Goal: Task Accomplishment & Management: Manage account settings

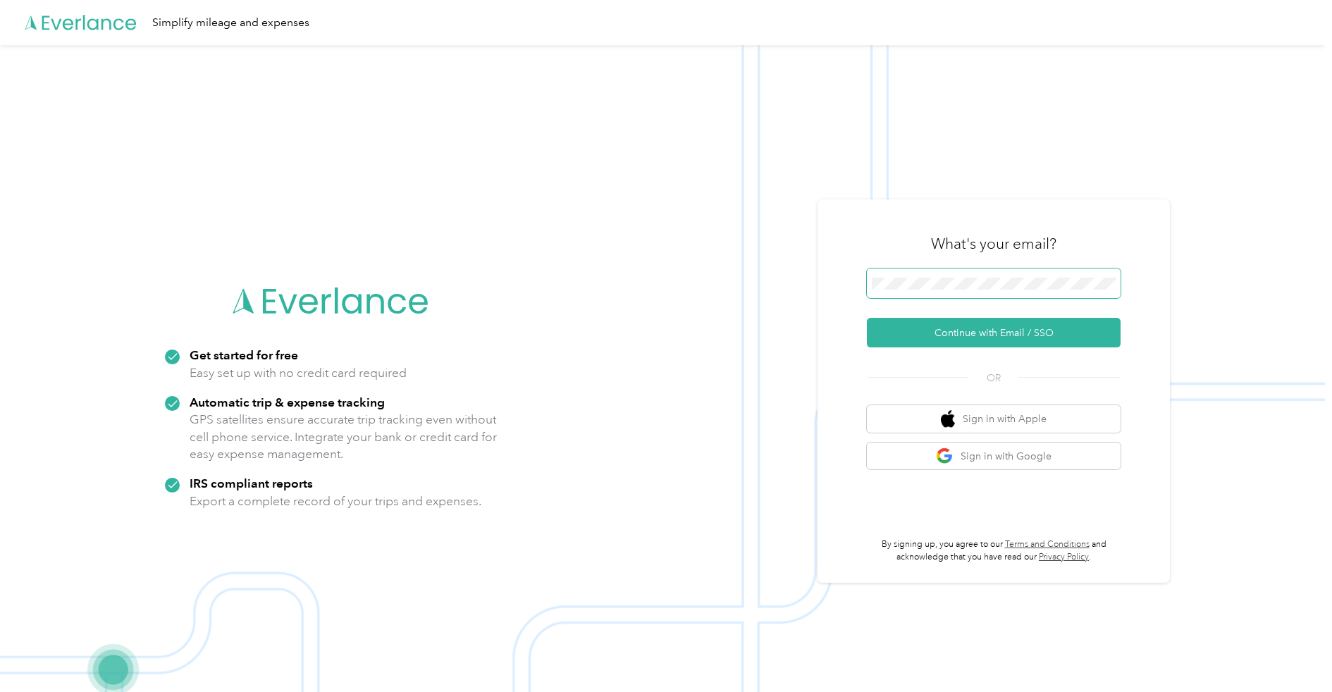
click at [996, 275] on span at bounding box center [994, 284] width 254 height 30
click at [1007, 326] on button "Continue with Email / SSO" at bounding box center [994, 333] width 254 height 30
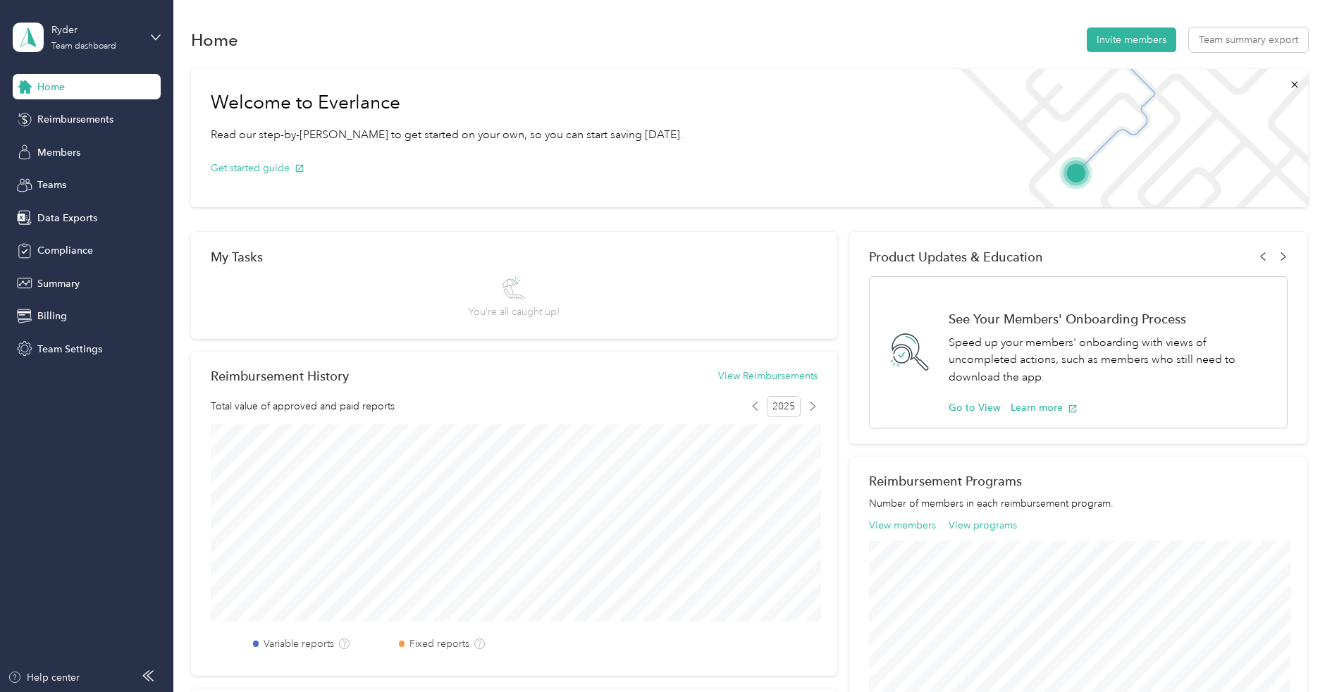
click at [849, 237] on div "My Tasks You’re all caught up! Reimbursement History View Reimbursements Total …" at bounding box center [749, 593] width 1117 height 723
click at [97, 153] on div "Members" at bounding box center [87, 152] width 148 height 25
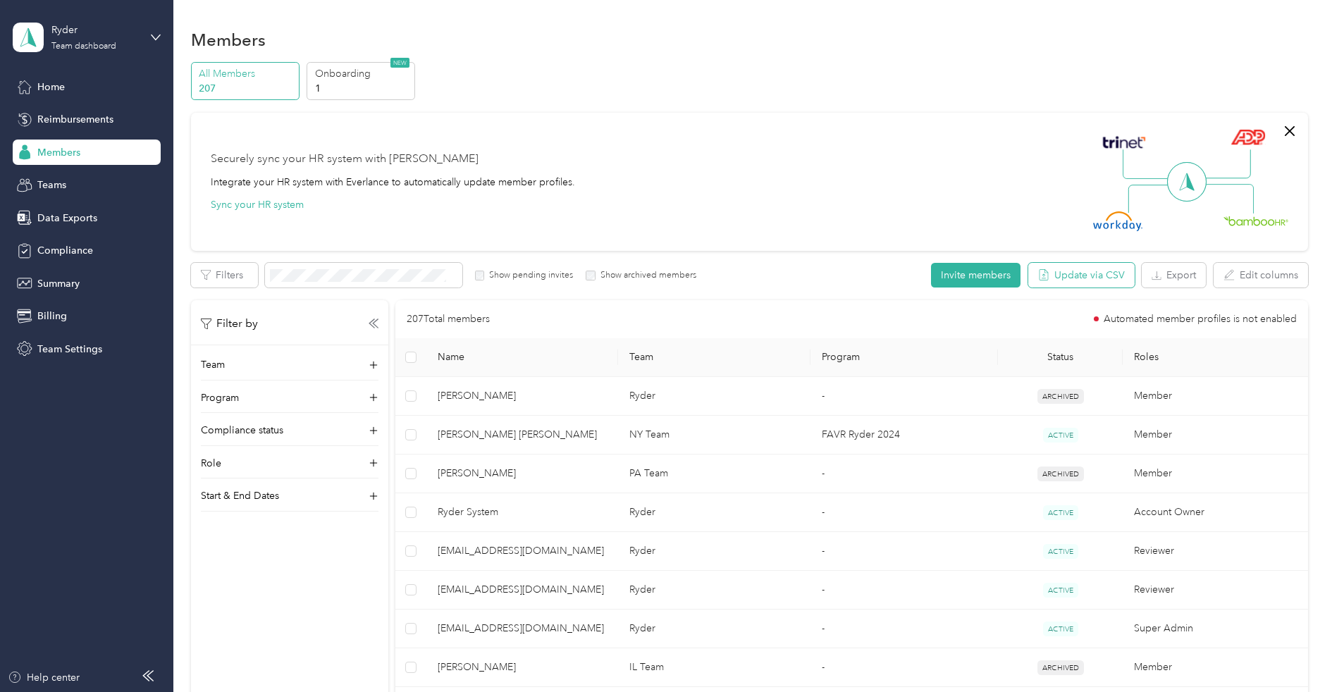
click at [1064, 277] on button "Update via CSV" at bounding box center [1082, 275] width 106 height 25
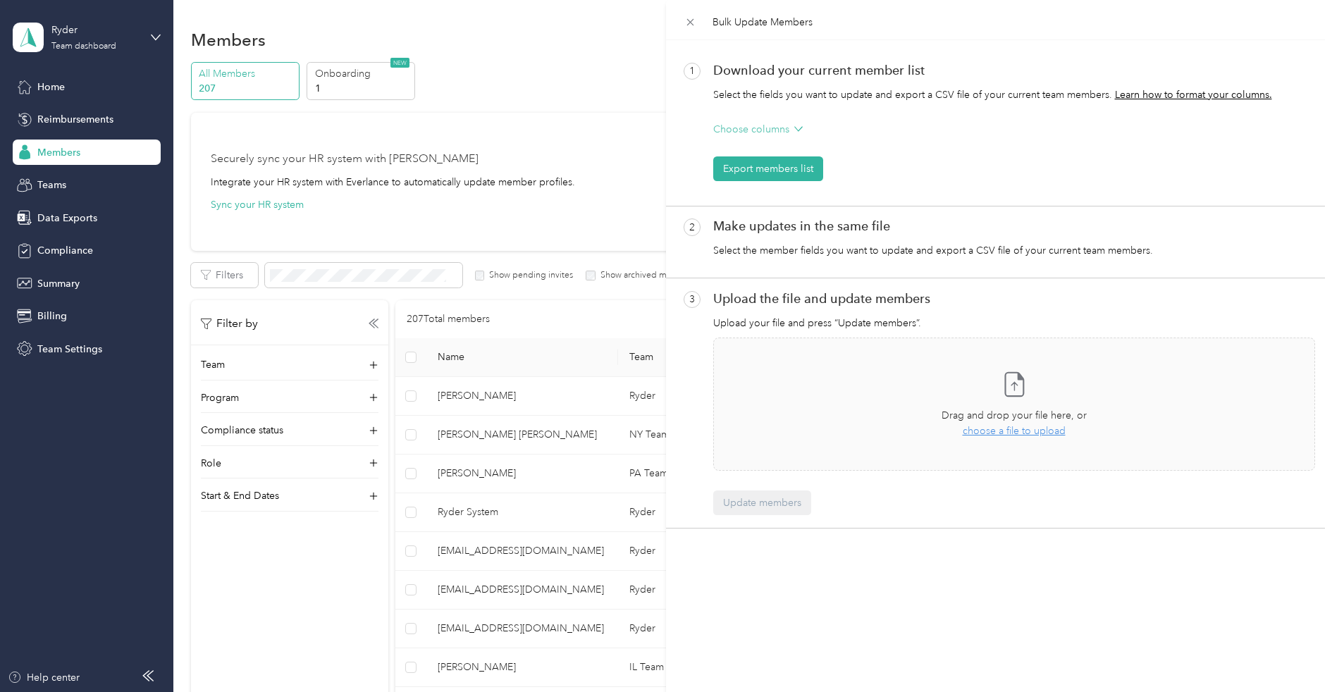
click at [775, 126] on p "Choose columns" at bounding box center [751, 129] width 76 height 15
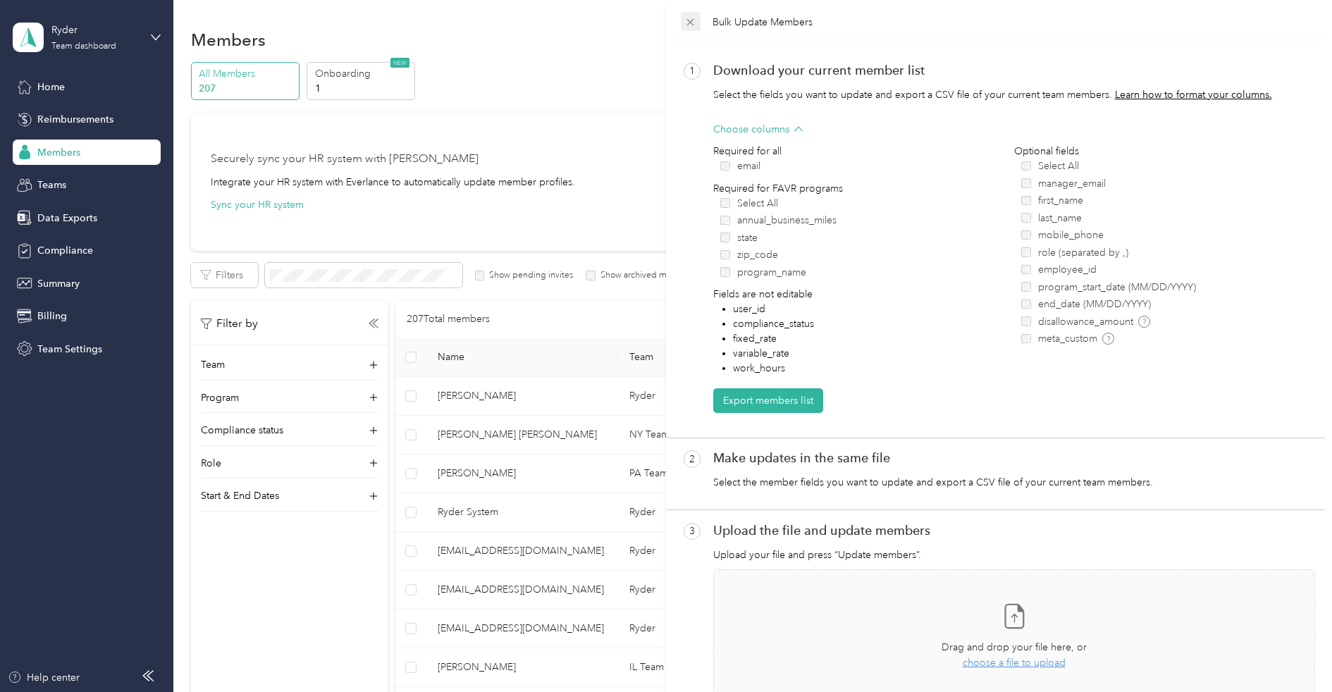
click at [692, 21] on icon at bounding box center [691, 22] width 12 height 12
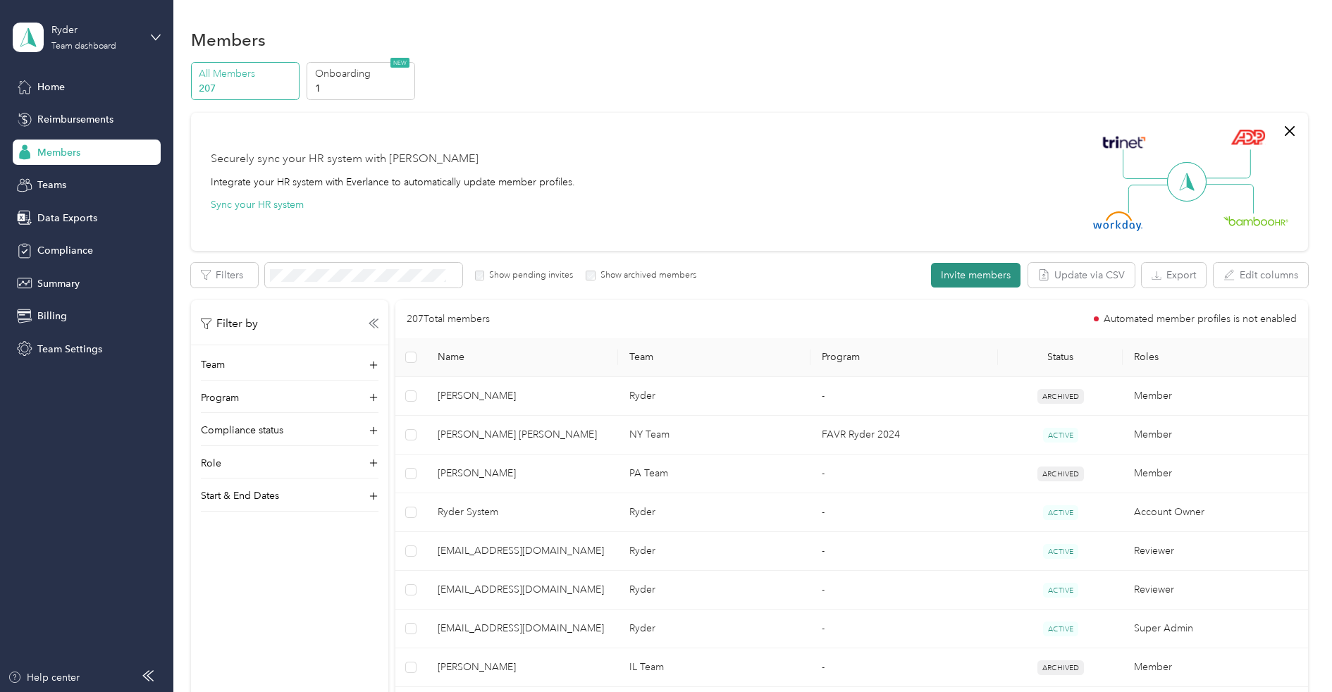
click at [995, 277] on button "Invite members" at bounding box center [976, 275] width 90 height 25
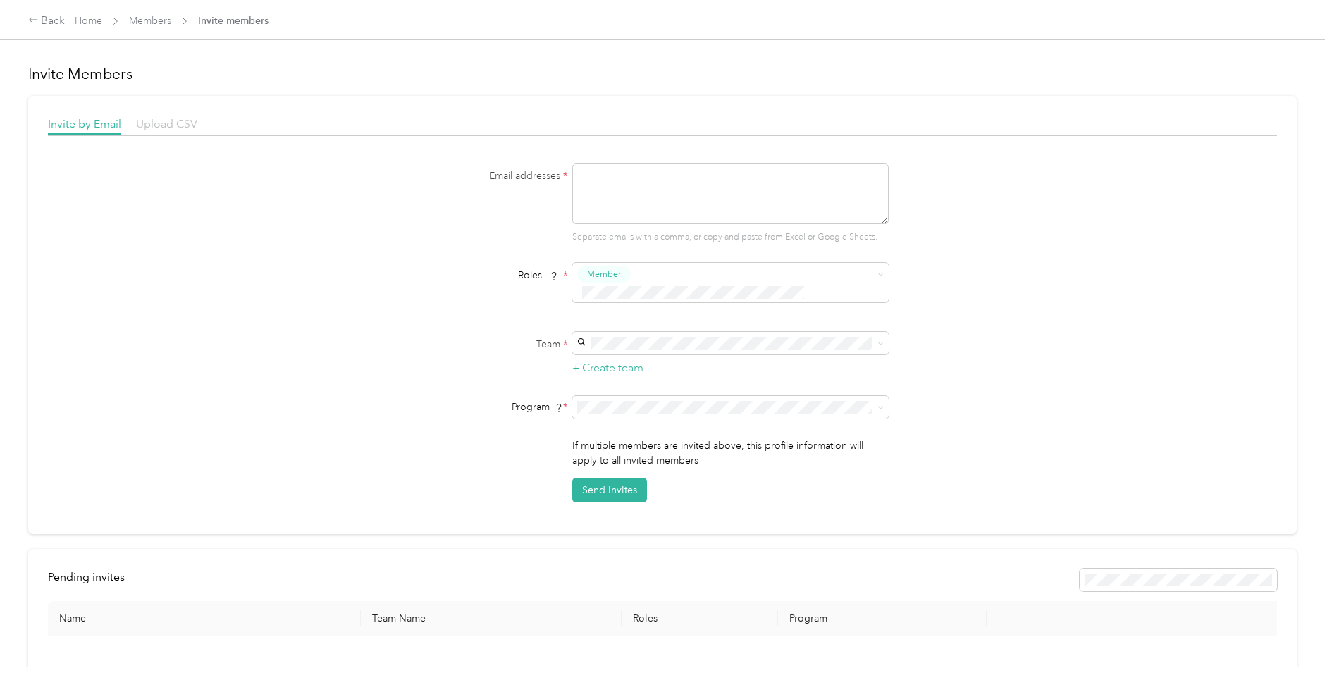
click at [181, 123] on span "Upload CSV" at bounding box center [166, 123] width 61 height 13
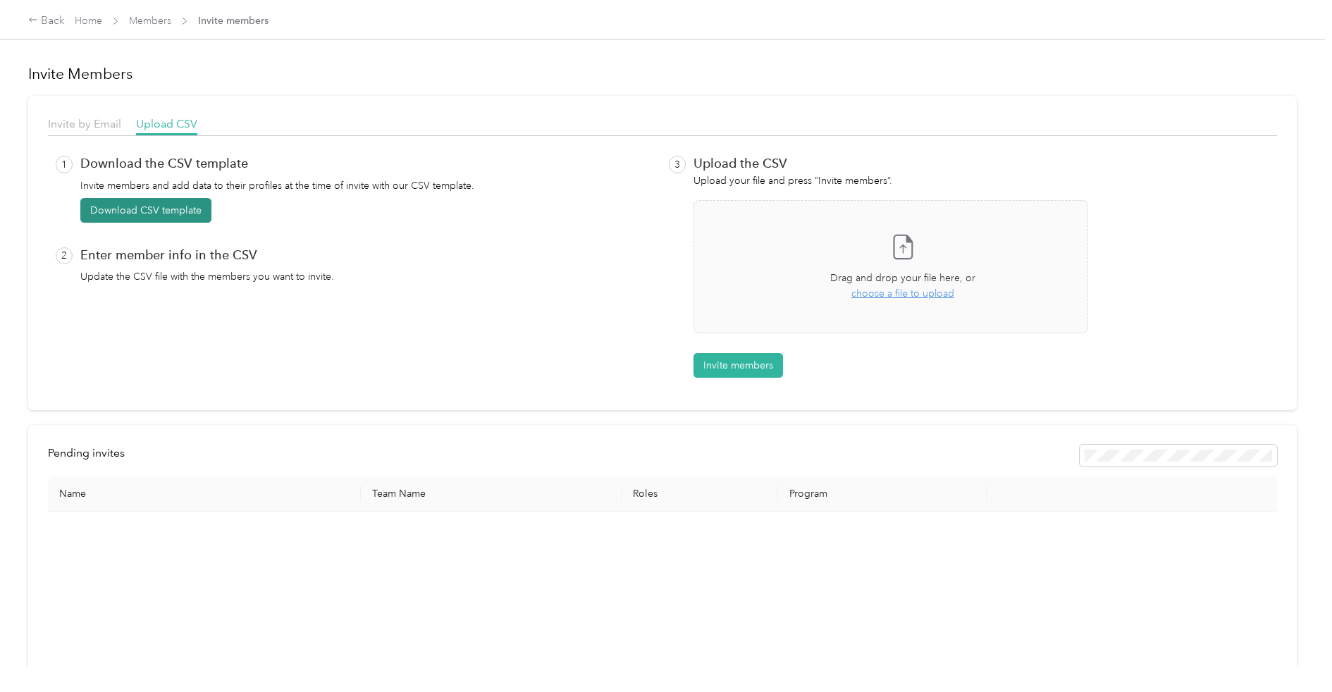
click at [162, 212] on button "Download CSV template" at bounding box center [145, 210] width 131 height 25
click at [1301, 27] on icon at bounding box center [1301, 27] width 6 height 6
click at [176, 214] on button "Download CSV template" at bounding box center [153, 210] width 146 height 25
click at [1304, 27] on icon at bounding box center [1301, 27] width 11 height 13
click at [82, 19] on link "Home" at bounding box center [88, 21] width 27 height 12
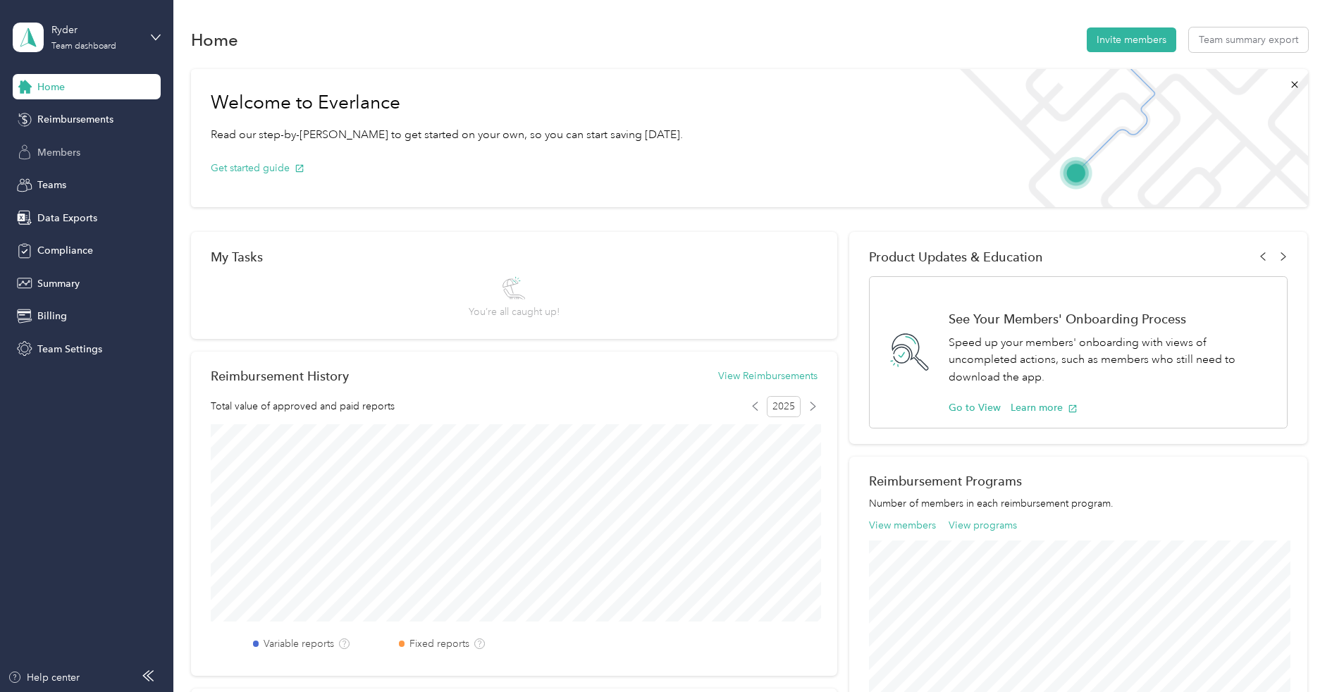
click at [70, 147] on span "Members" at bounding box center [58, 152] width 43 height 15
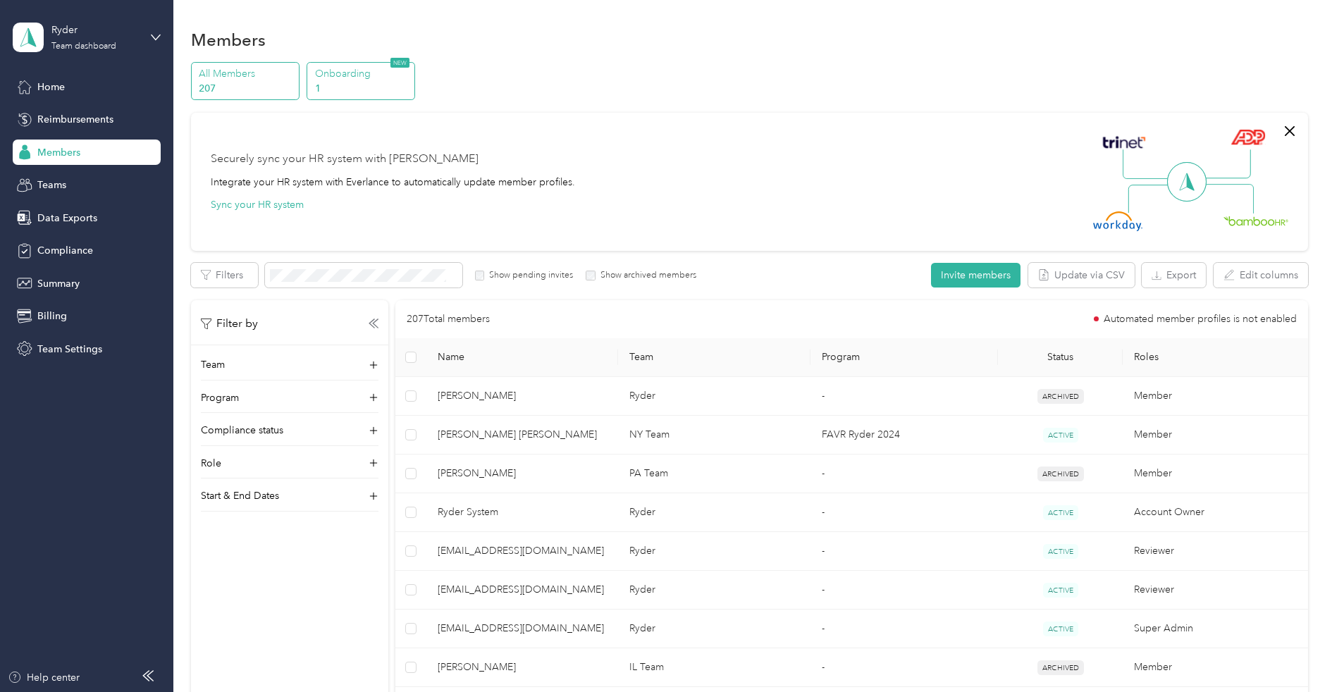
click at [388, 84] on p "1" at bounding box center [363, 88] width 96 height 15
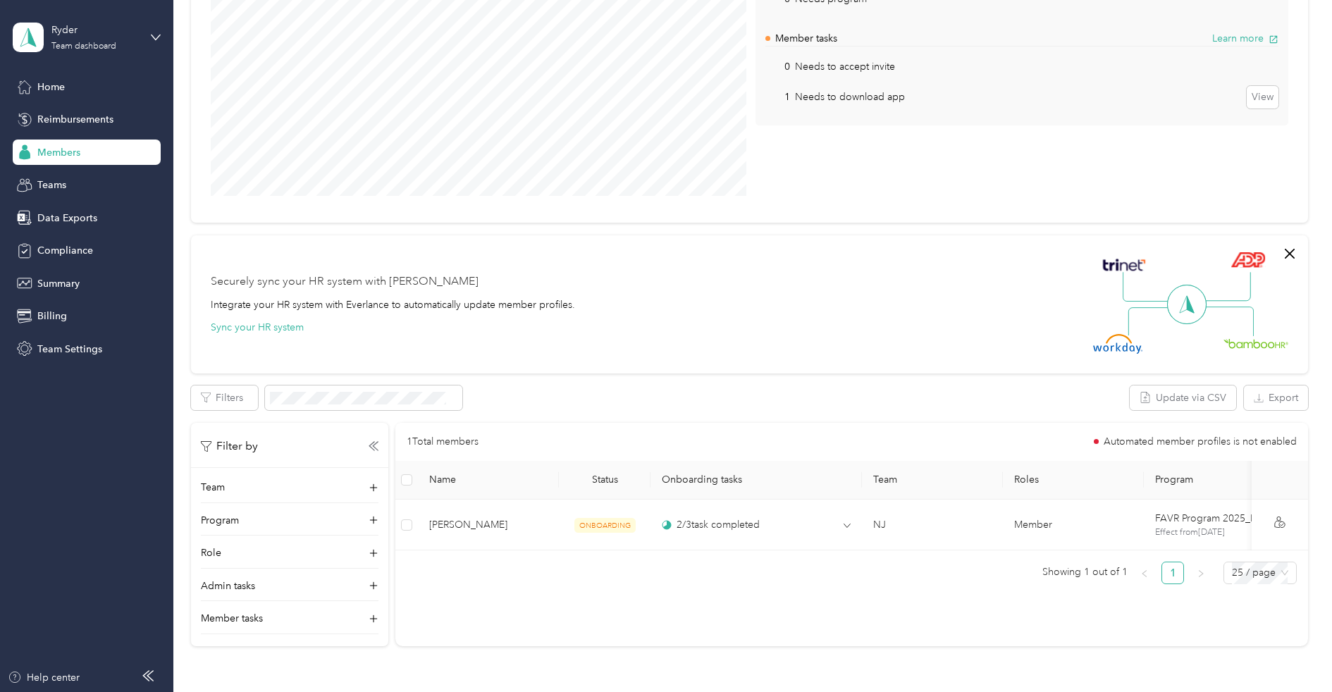
scroll to position [180, 0]
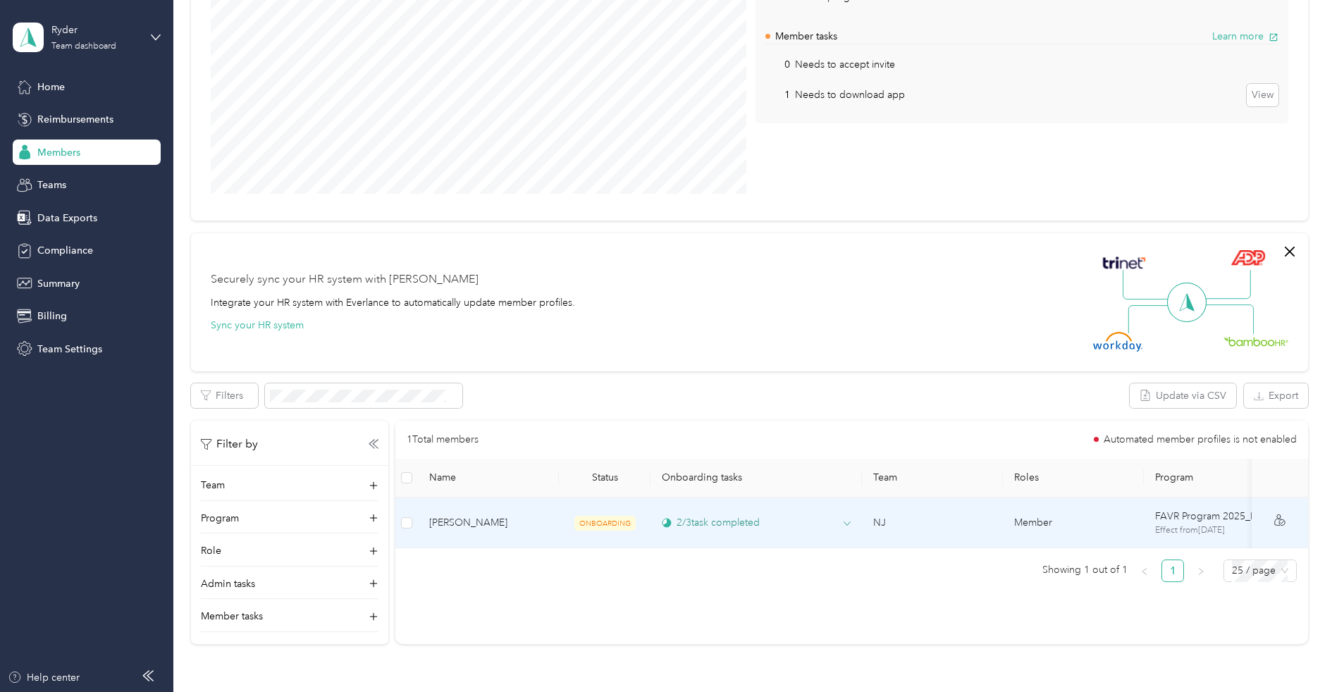
click at [784, 523] on div "2 / 3 task completed" at bounding box center [756, 522] width 189 height 15
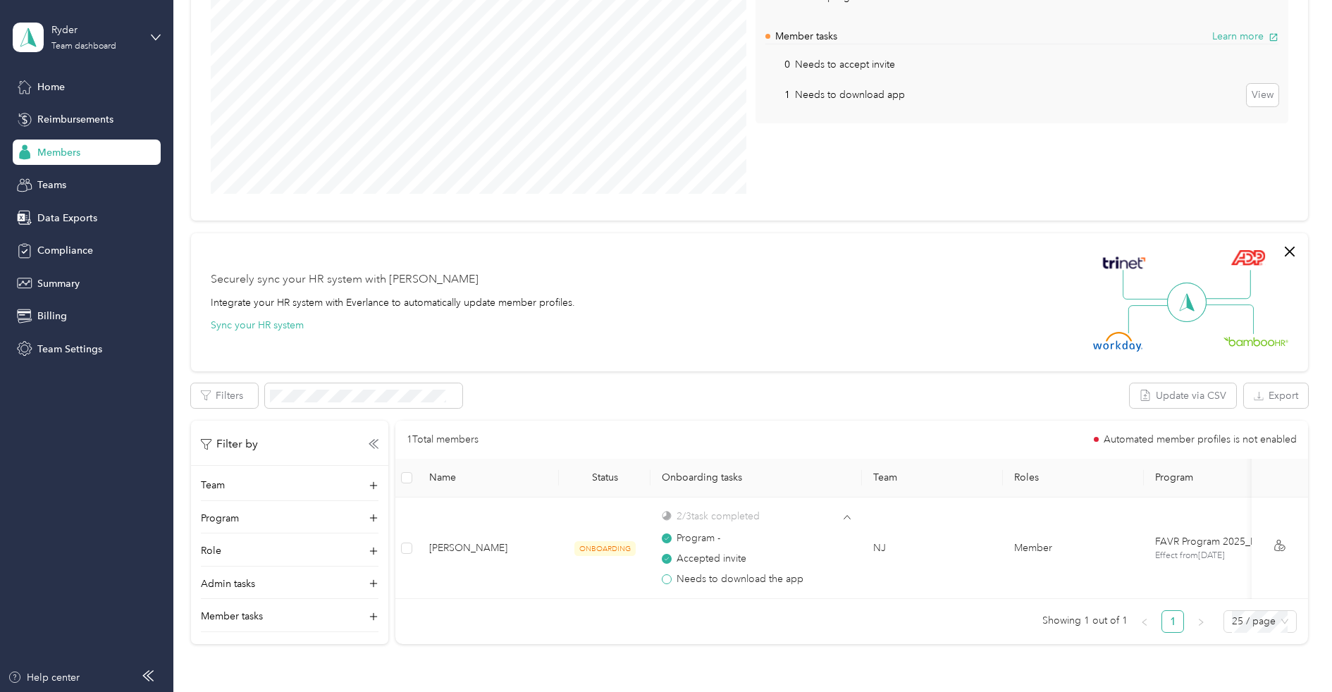
click at [792, 424] on div "1 Total members Automated member profiles is not enabled" at bounding box center [851, 440] width 913 height 38
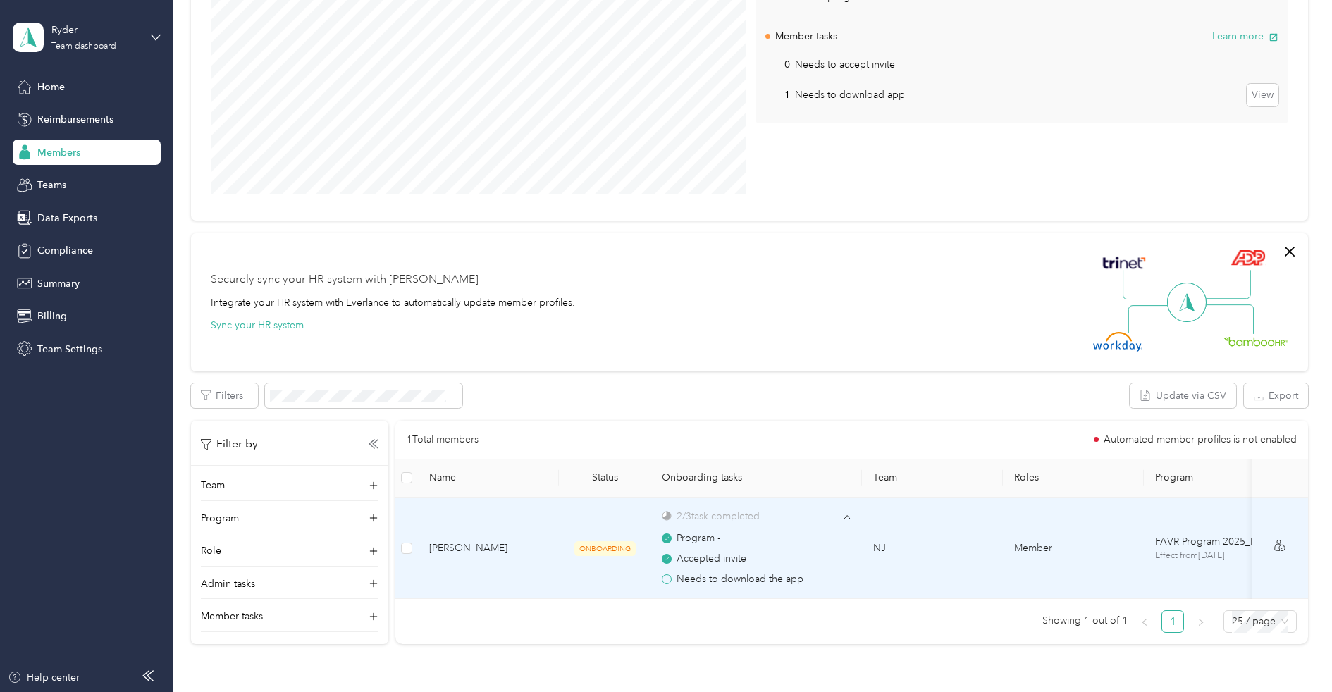
click at [797, 526] on div "Program - Accepted invite Needs to download the app" at bounding box center [756, 556] width 189 height 64
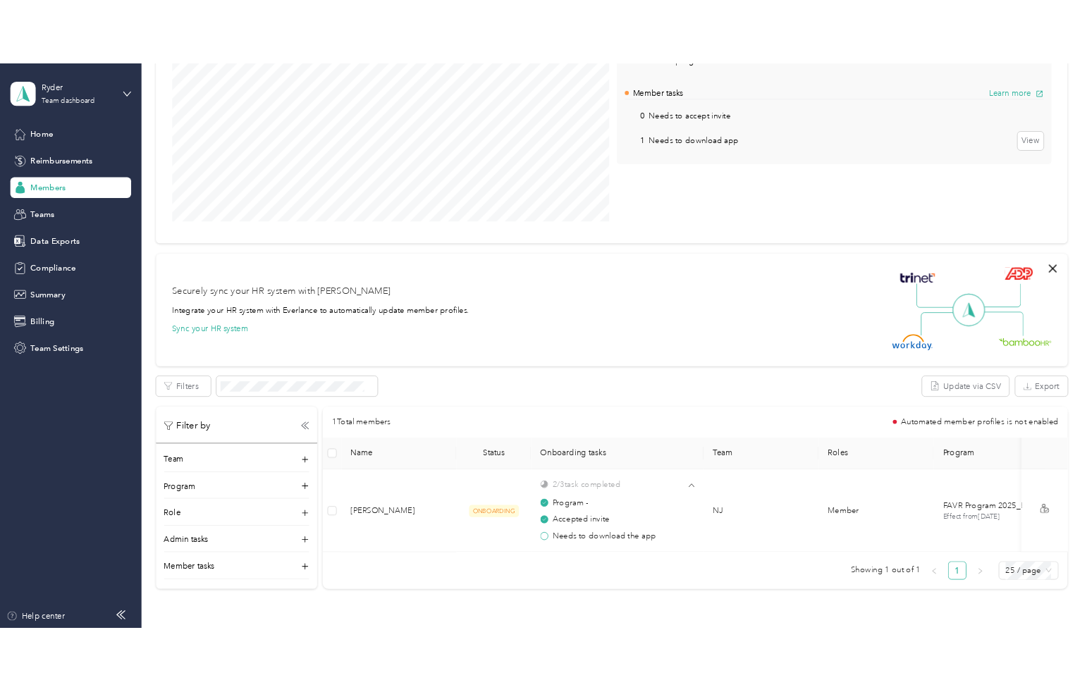
scroll to position [0, 0]
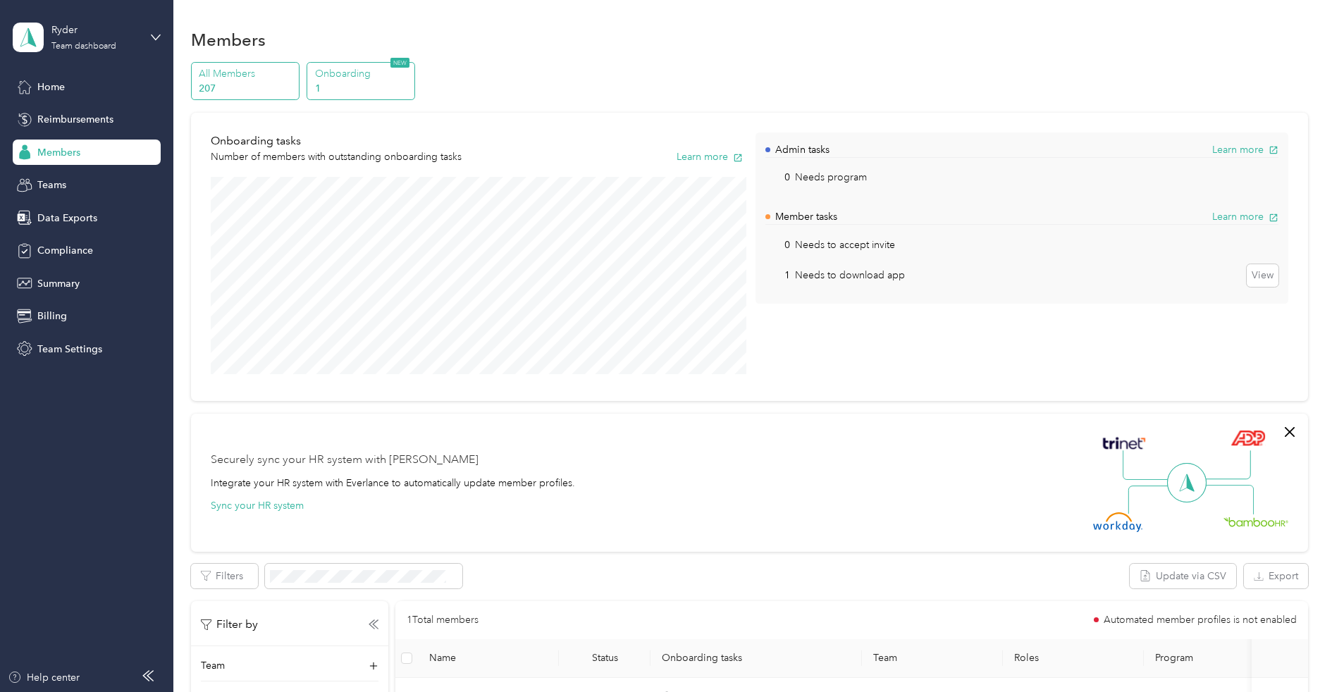
click at [269, 76] on p "All Members" at bounding box center [247, 73] width 96 height 15
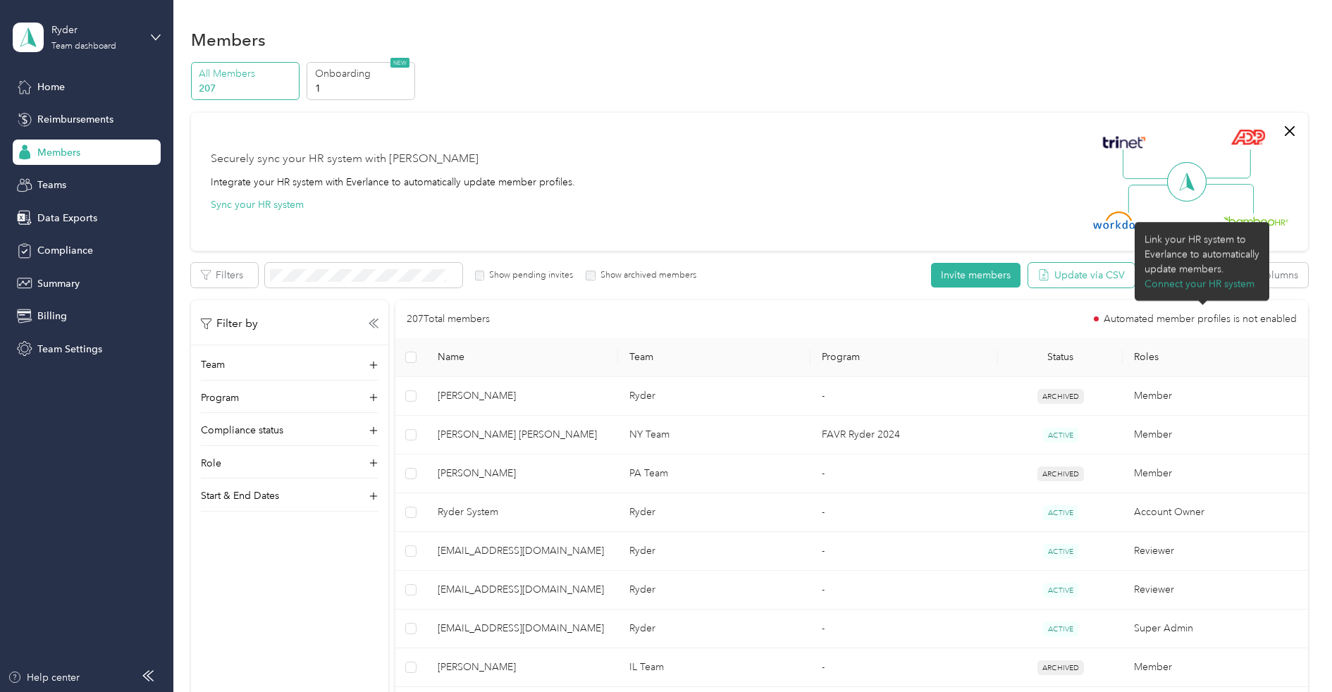
click at [1084, 275] on button "Update via CSV" at bounding box center [1082, 275] width 106 height 25
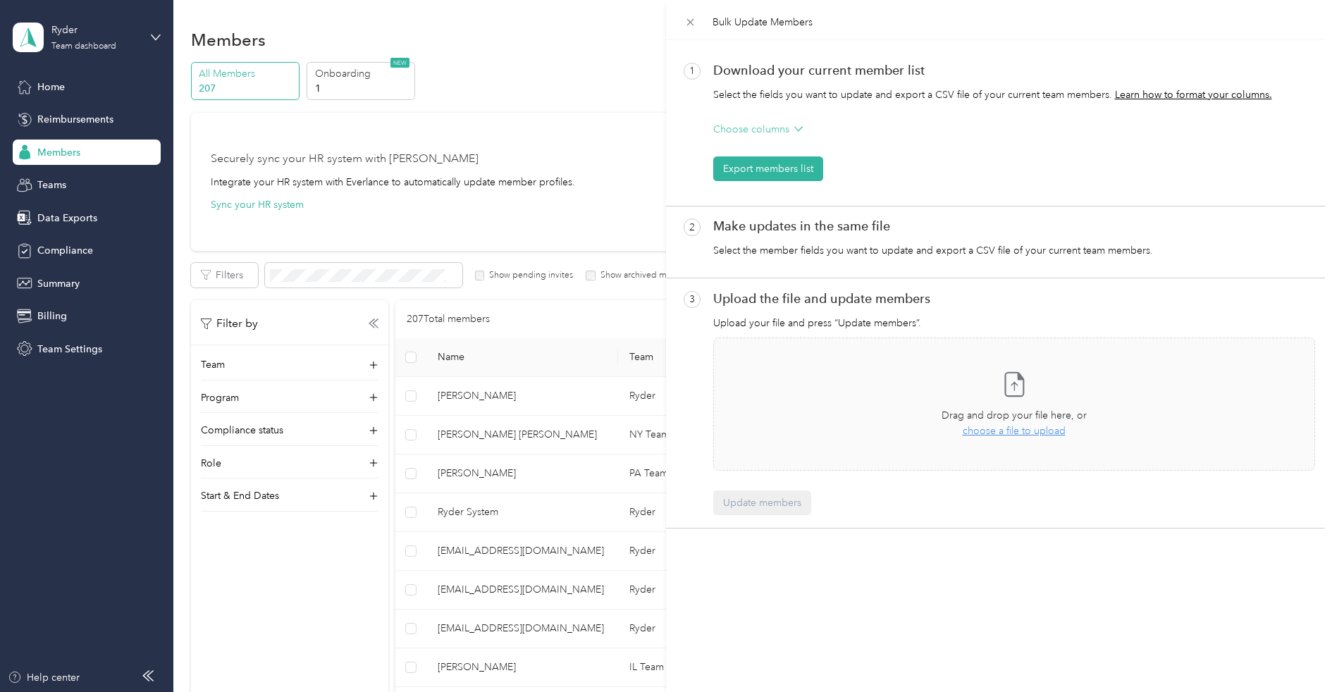
click at [768, 133] on p "Choose columns" at bounding box center [751, 129] width 76 height 15
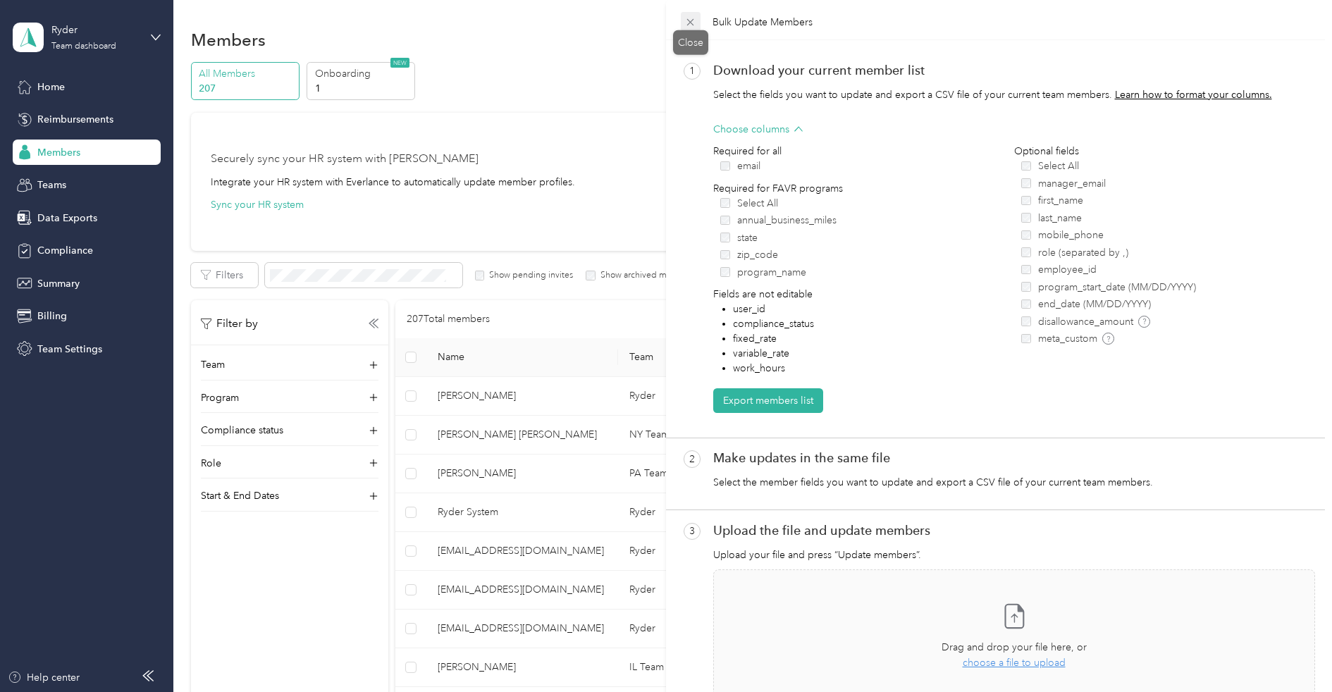
click at [693, 15] on span at bounding box center [691, 22] width 20 height 20
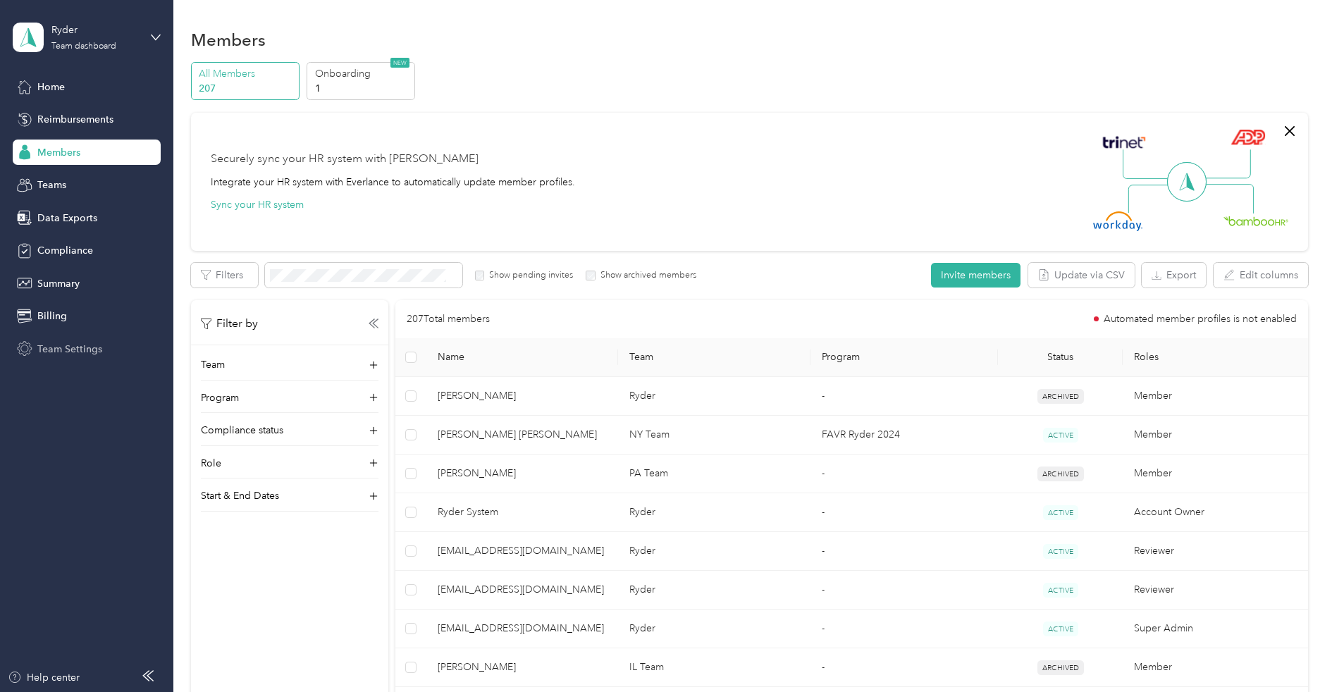
click at [93, 345] on span "Team Settings" at bounding box center [69, 349] width 65 height 15
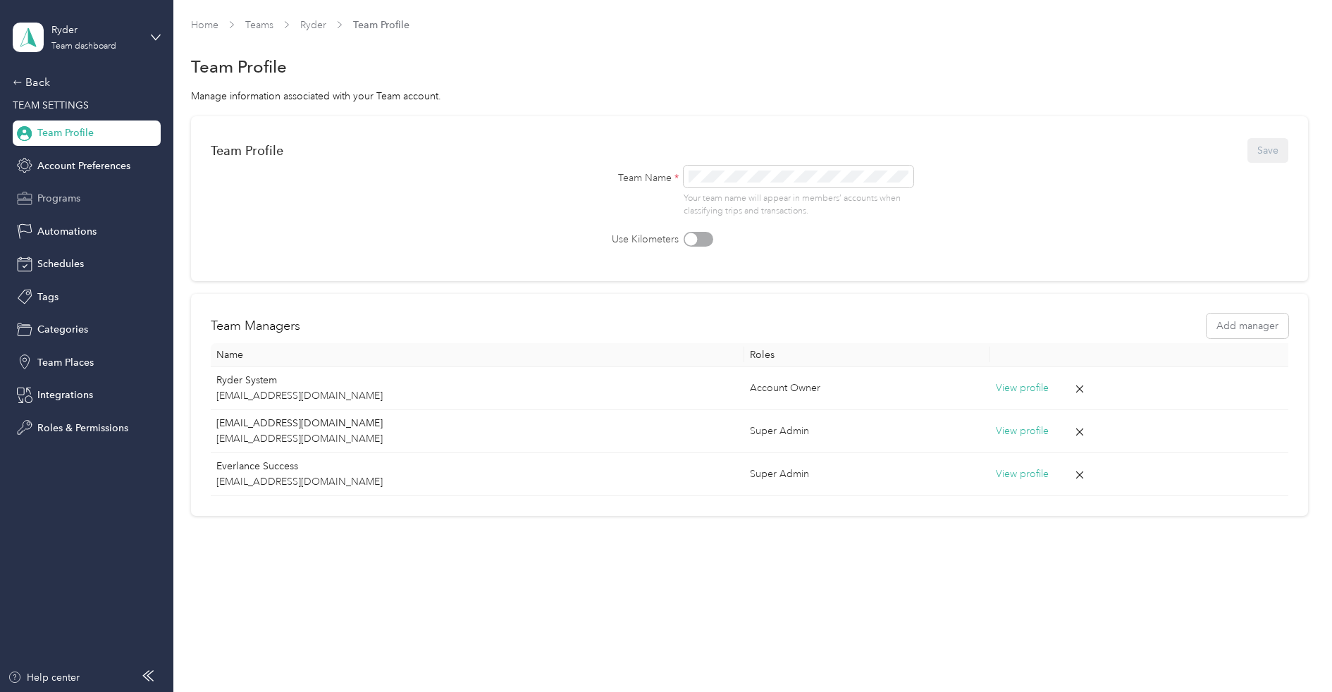
click at [73, 197] on span "Programs" at bounding box center [58, 198] width 43 height 15
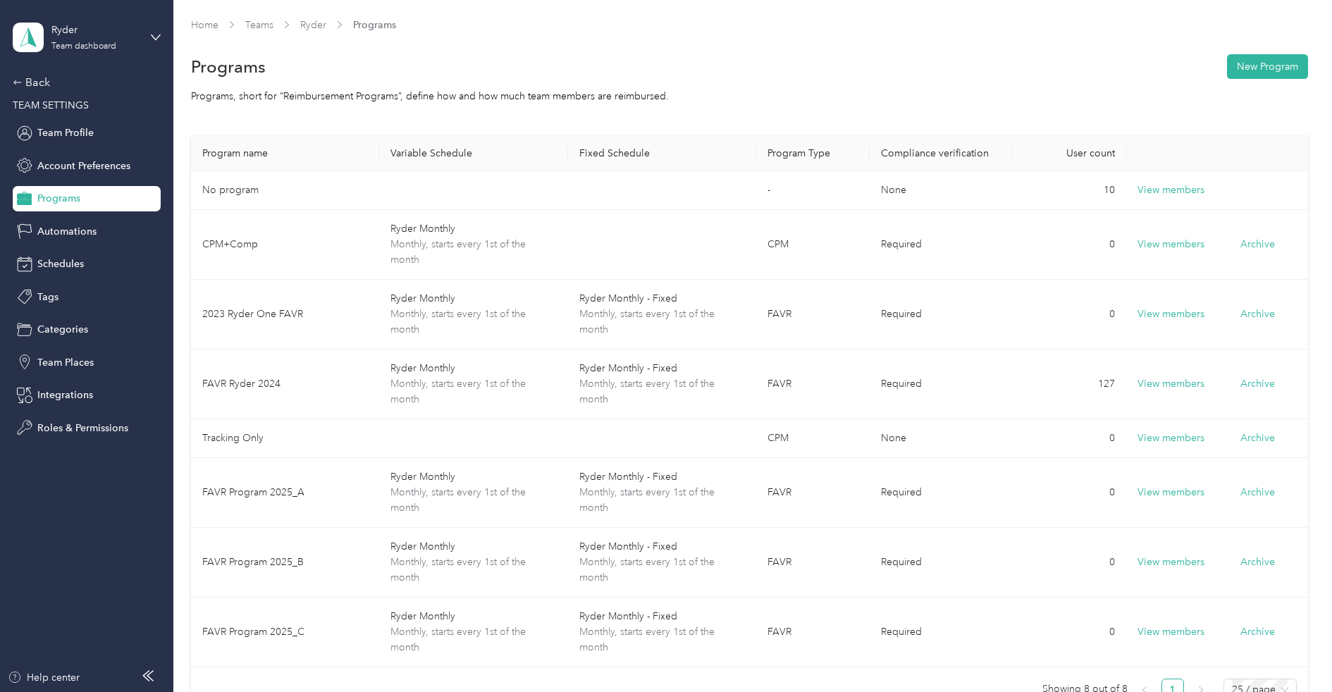
click at [160, 103] on div "Back TEAM SETTINGS Team Profile Account Preferences Programs Automations Schedu…" at bounding box center [87, 257] width 148 height 367
click at [53, 102] on span "TEAM SETTINGS" at bounding box center [51, 105] width 76 height 12
click at [40, 90] on div "Back" at bounding box center [83, 82] width 141 height 17
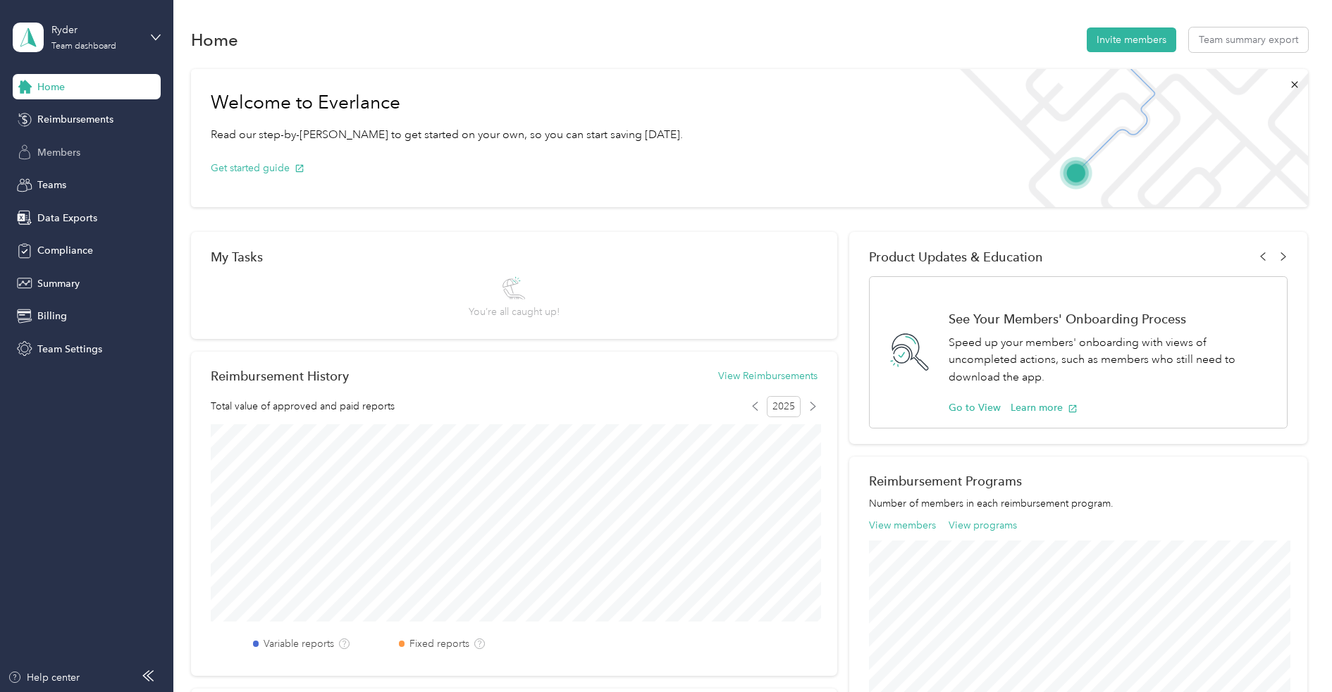
click at [70, 145] on span "Members" at bounding box center [58, 152] width 43 height 15
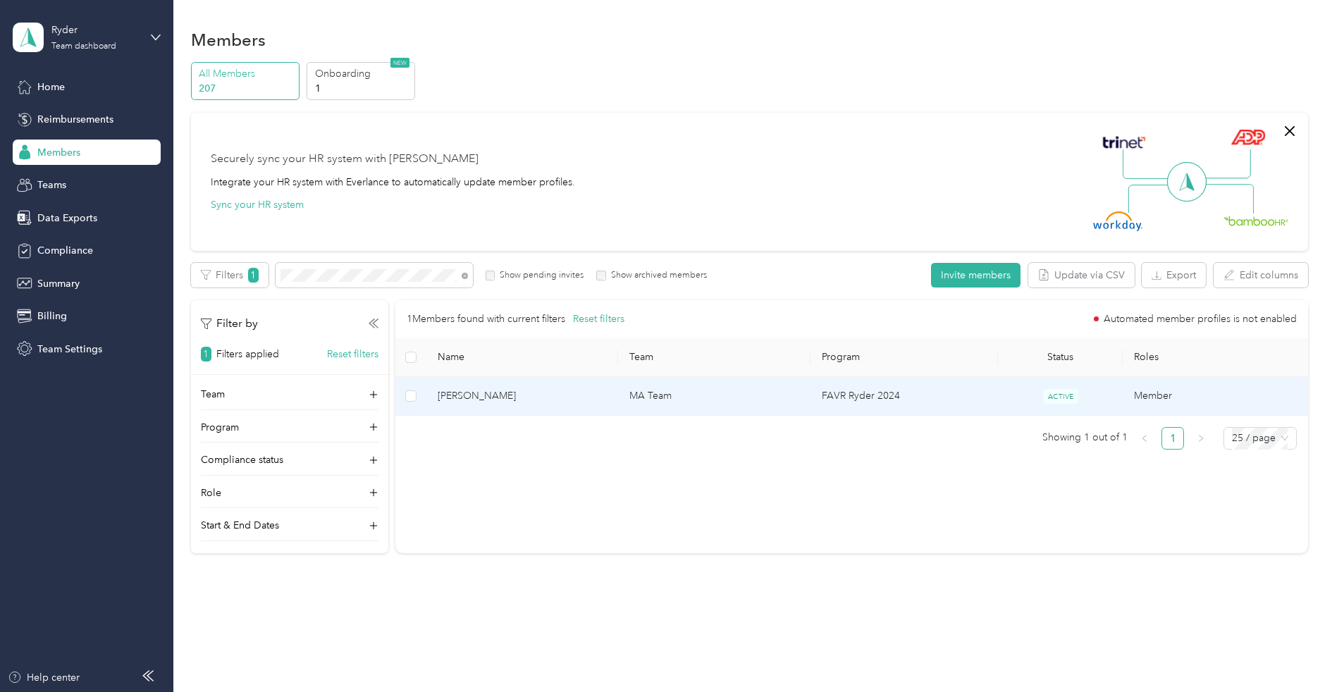
click at [477, 392] on span "Joseph R. Robarge" at bounding box center [523, 396] width 170 height 16
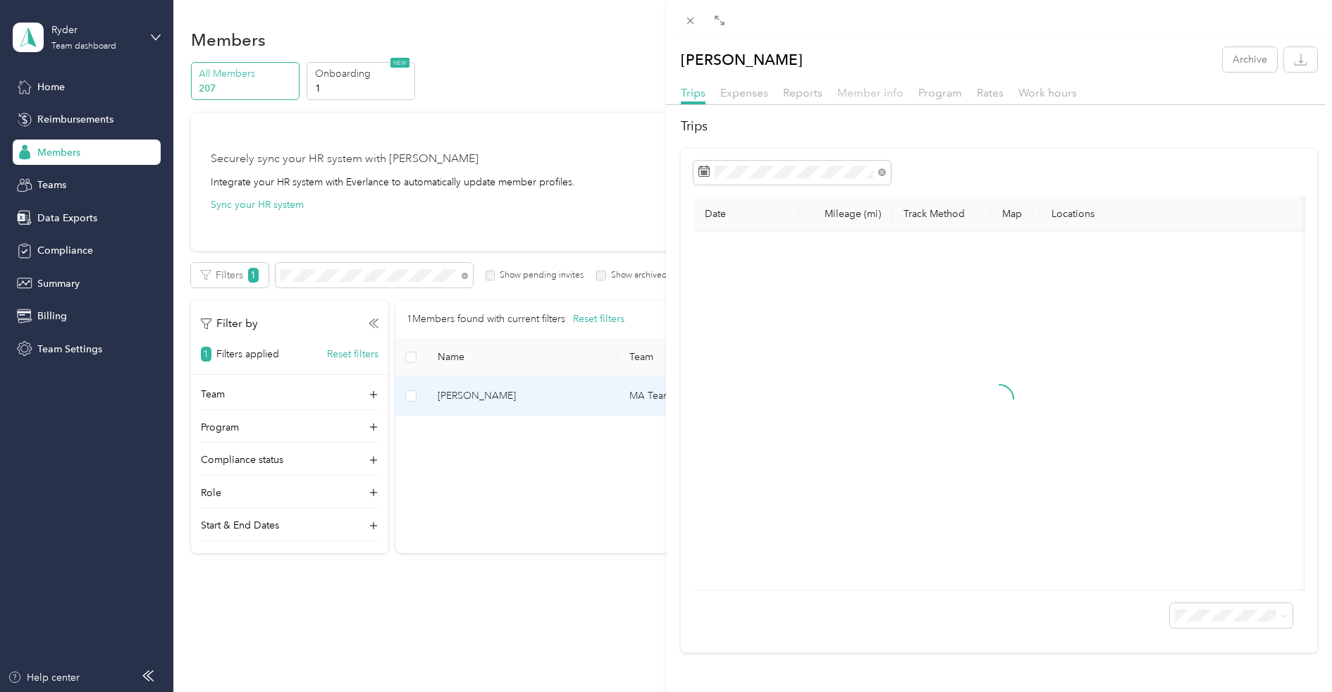
click at [872, 91] on span "Member info" at bounding box center [870, 92] width 66 height 13
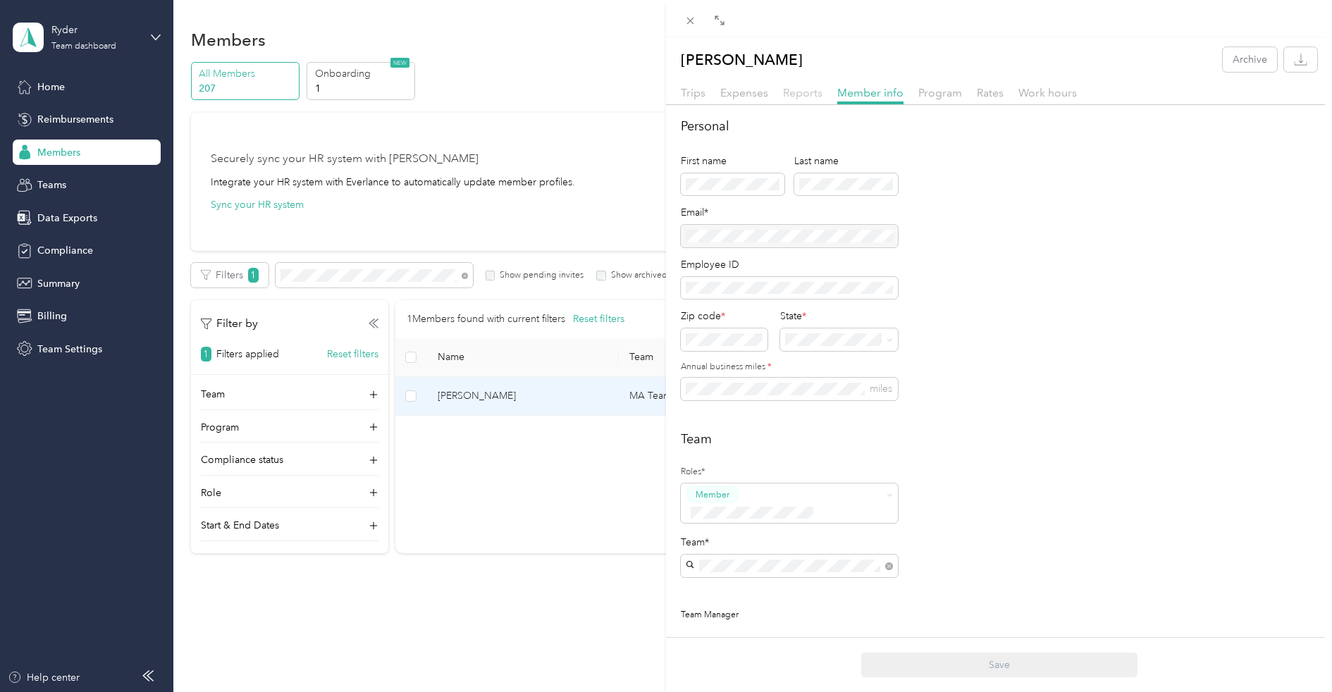
click at [815, 97] on span "Reports" at bounding box center [802, 92] width 39 height 13
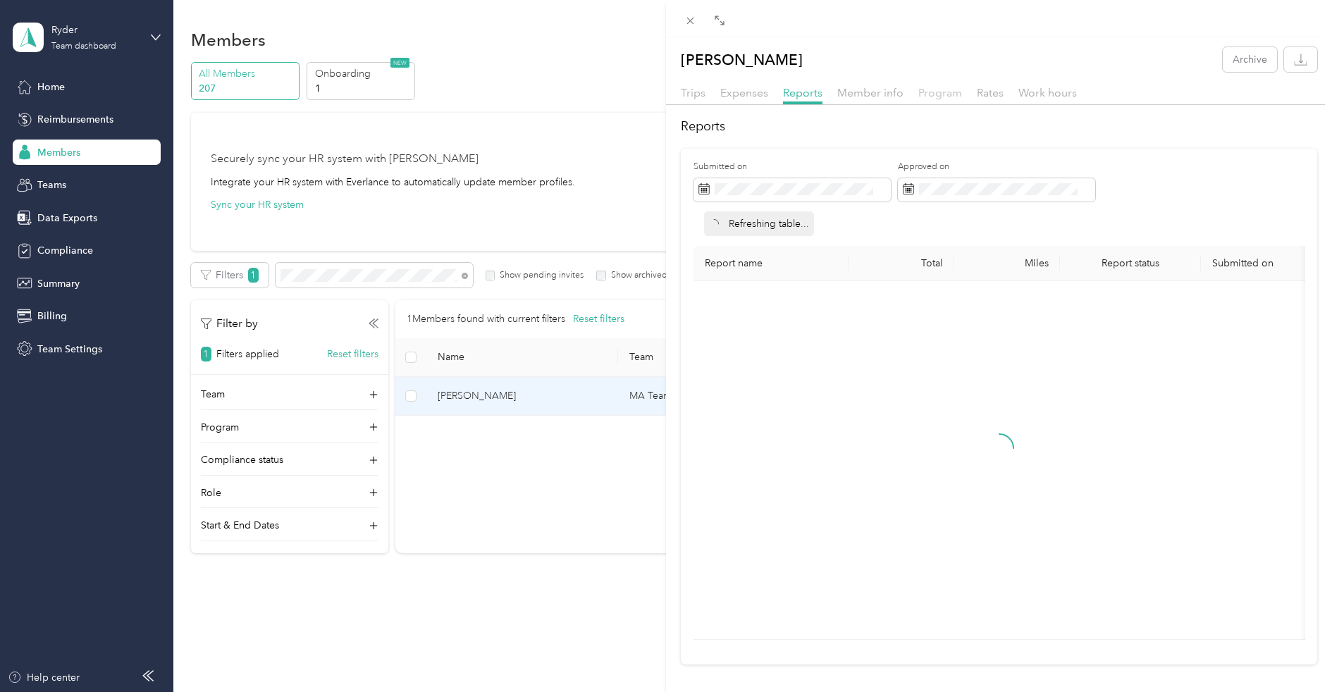
click at [933, 95] on span "Program" at bounding box center [941, 92] width 44 height 13
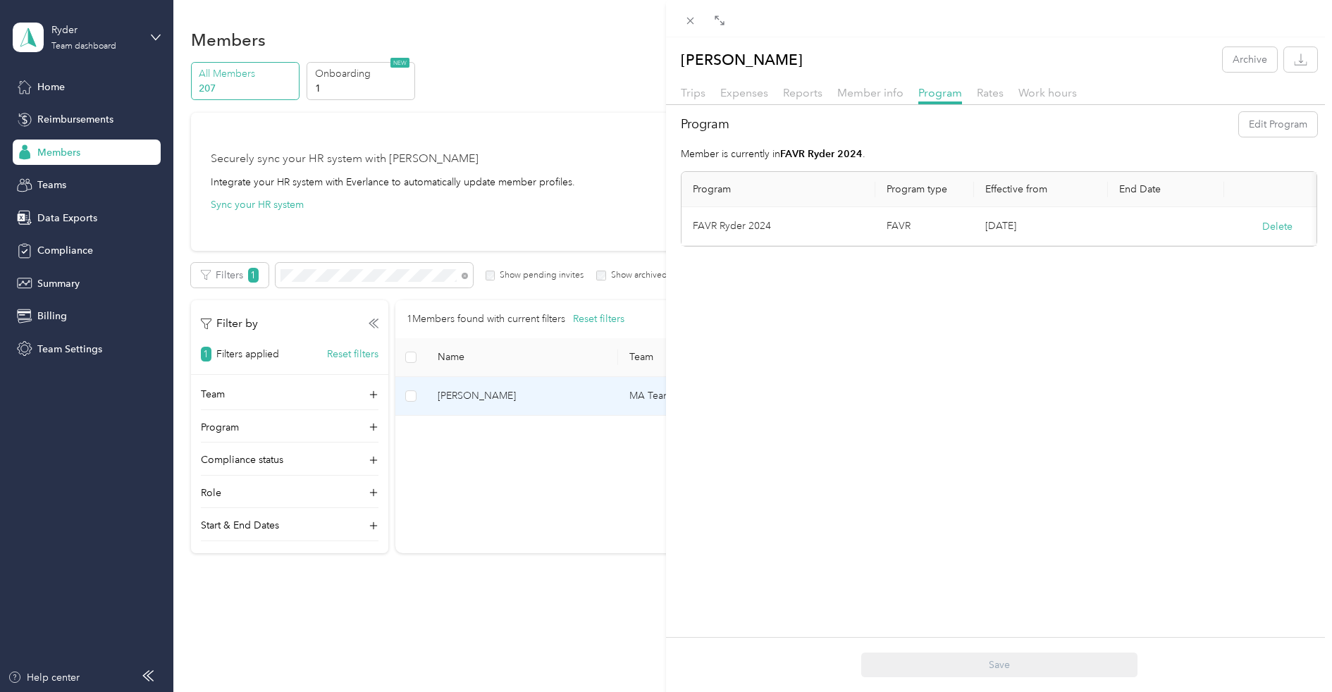
click at [1008, 92] on div "Trips Expenses Reports Member info Program Rates Work hours" at bounding box center [999, 95] width 666 height 20
click at [691, 24] on icon at bounding box center [691, 21] width 12 height 12
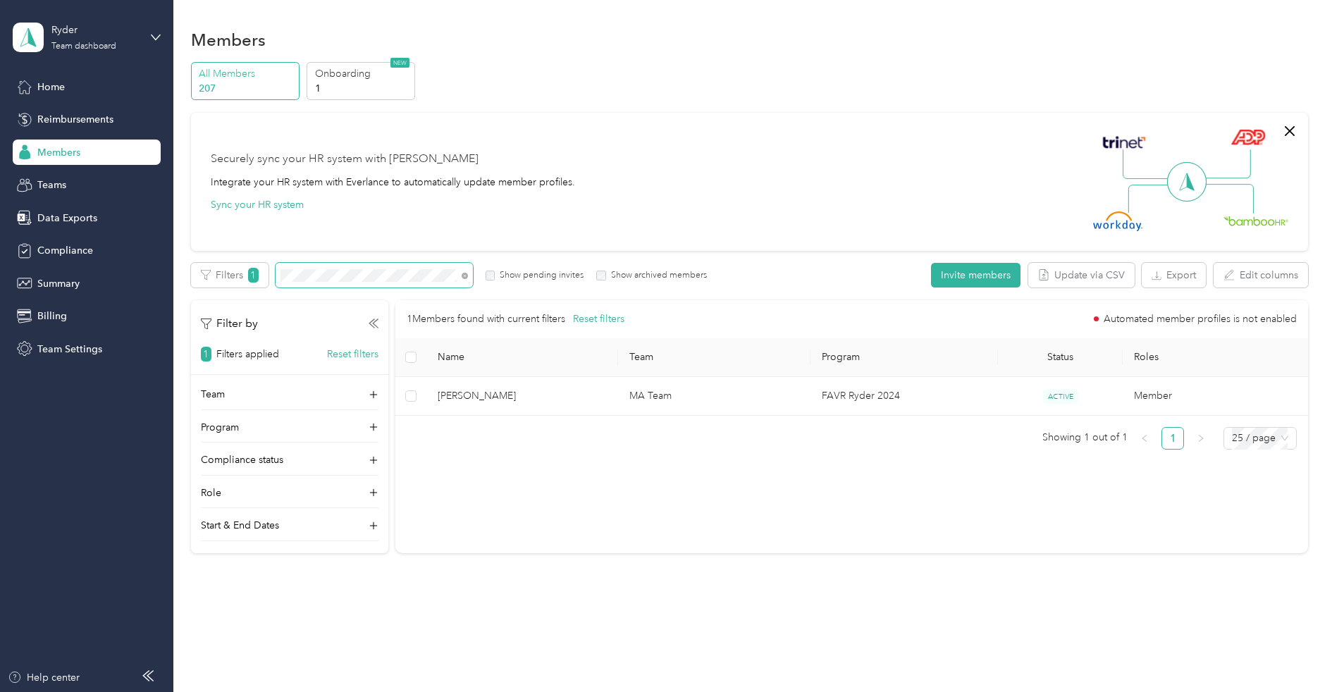
click at [417, 283] on span at bounding box center [374, 275] width 197 height 25
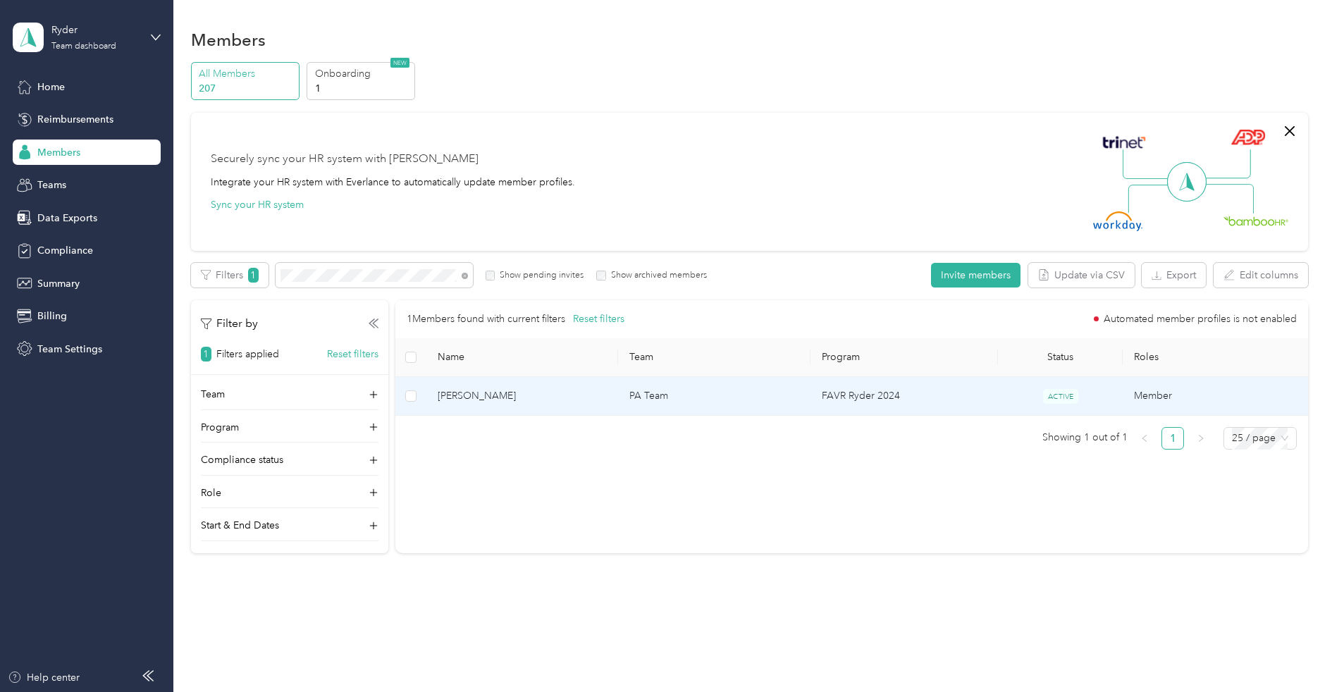
click at [517, 381] on td "Jessica M. Hylan" at bounding box center [522, 396] width 192 height 39
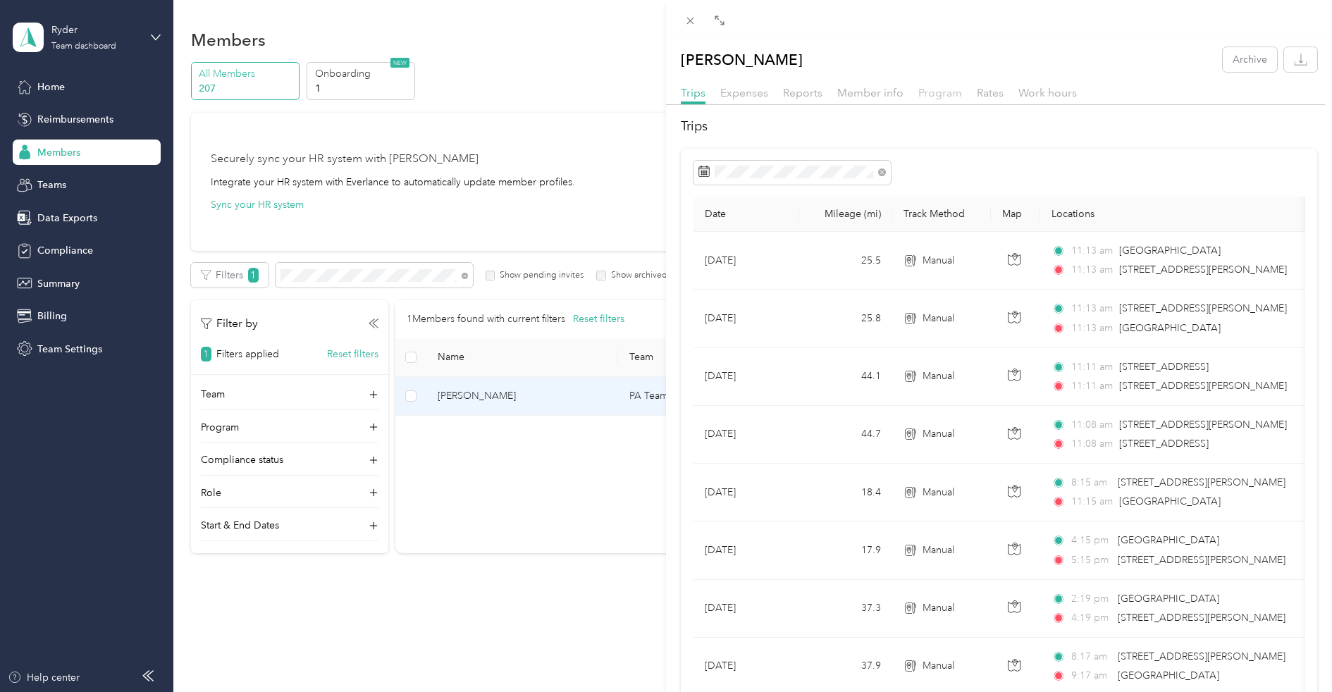
click at [933, 90] on span "Program" at bounding box center [941, 92] width 44 height 13
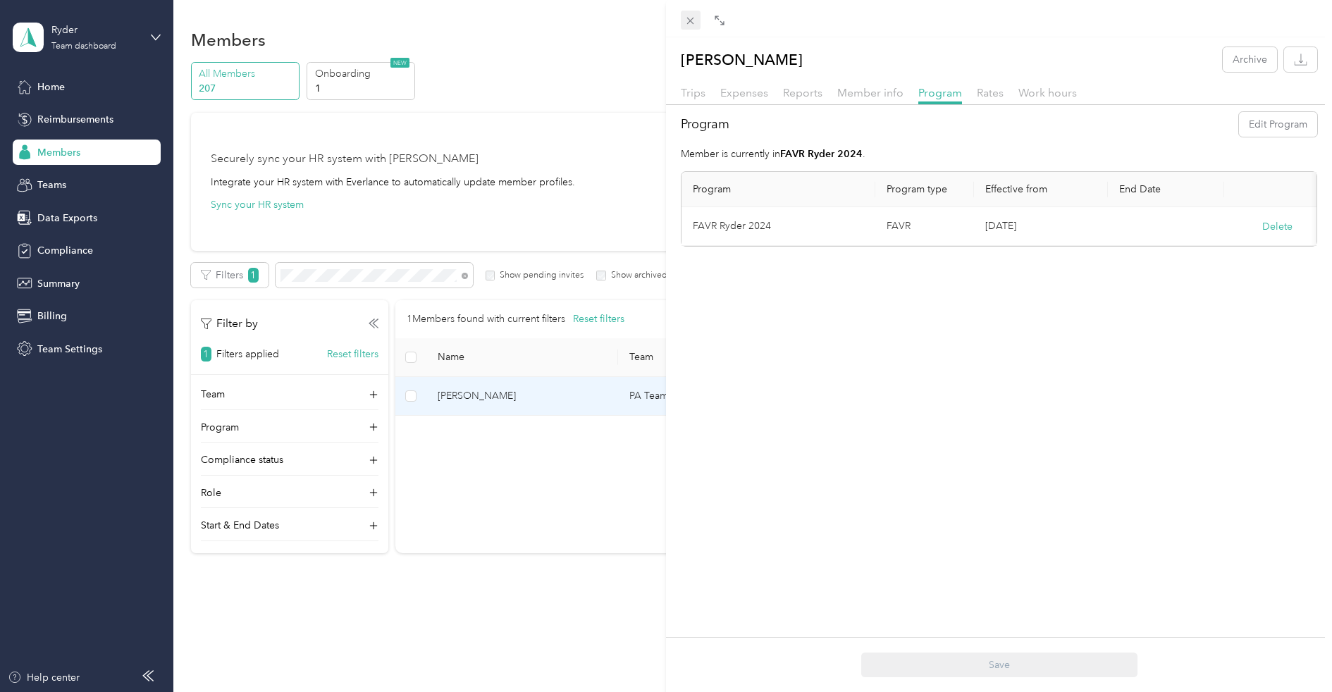
click at [689, 23] on icon at bounding box center [690, 21] width 7 height 7
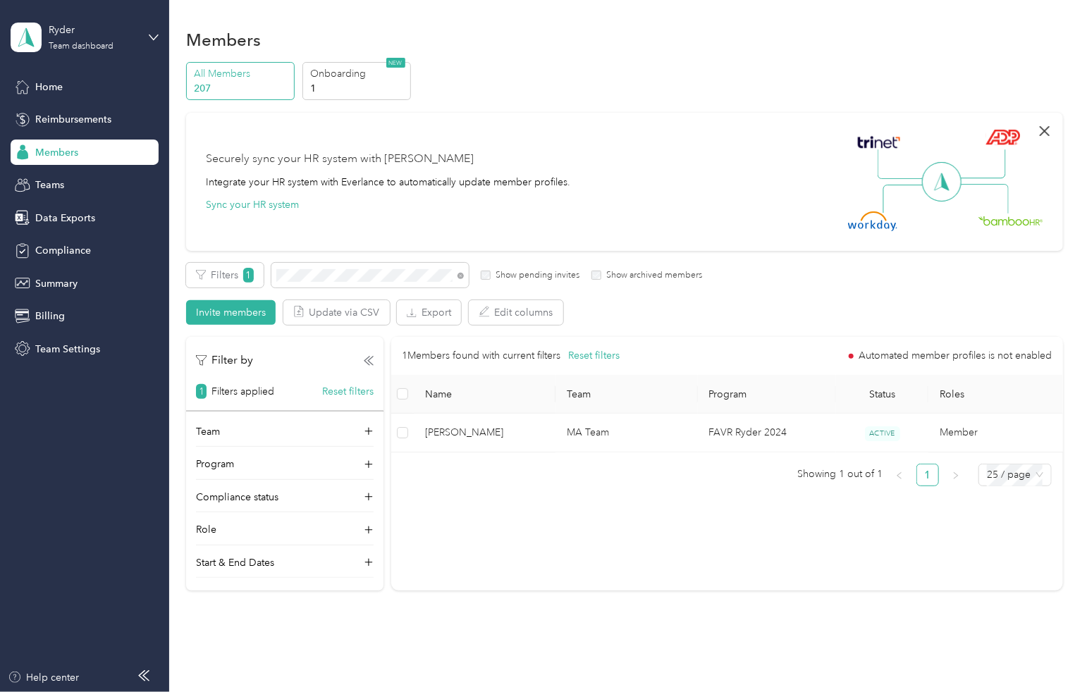
click at [1052, 128] on icon "button" at bounding box center [1044, 131] width 17 height 17
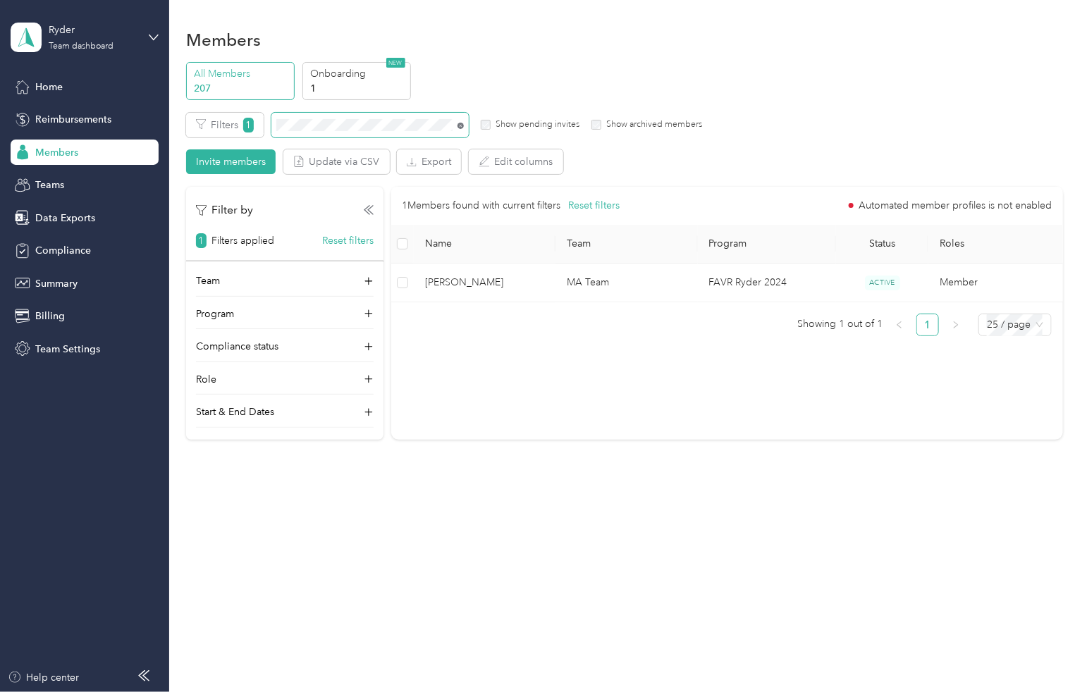
click at [462, 124] on icon at bounding box center [461, 126] width 6 height 6
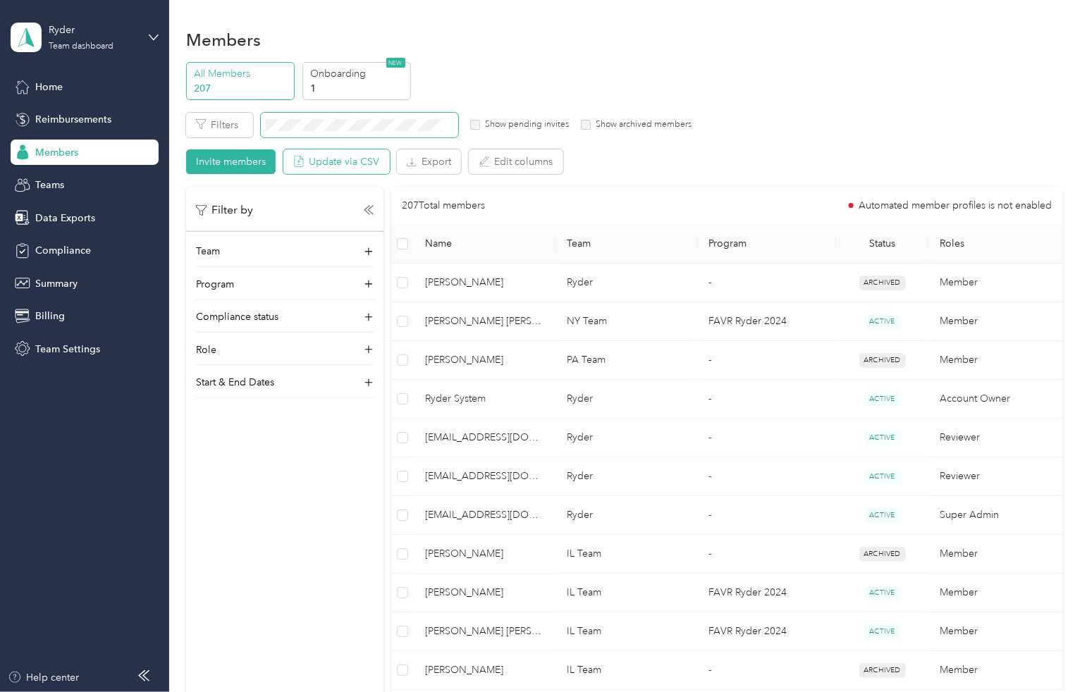
click at [357, 154] on button "Update via CSV" at bounding box center [336, 161] width 106 height 25
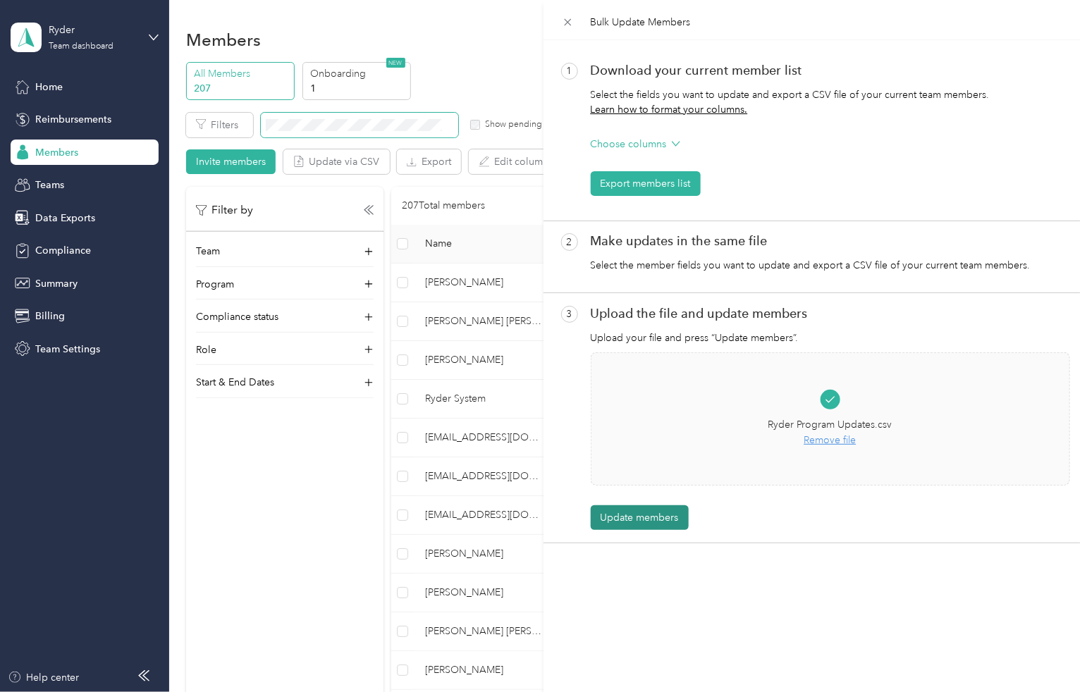
click at [662, 518] on button "Update members" at bounding box center [640, 517] width 98 height 25
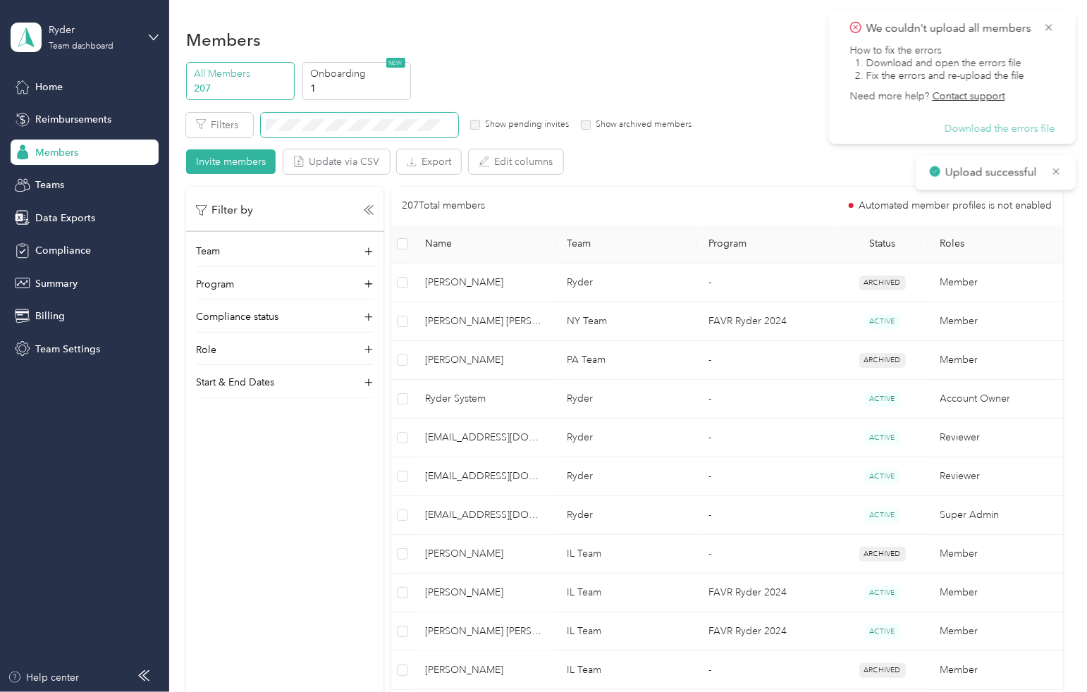
click at [996, 129] on button "Download the errors file" at bounding box center [1000, 129] width 111 height 13
click at [1052, 24] on icon at bounding box center [1048, 27] width 11 height 13
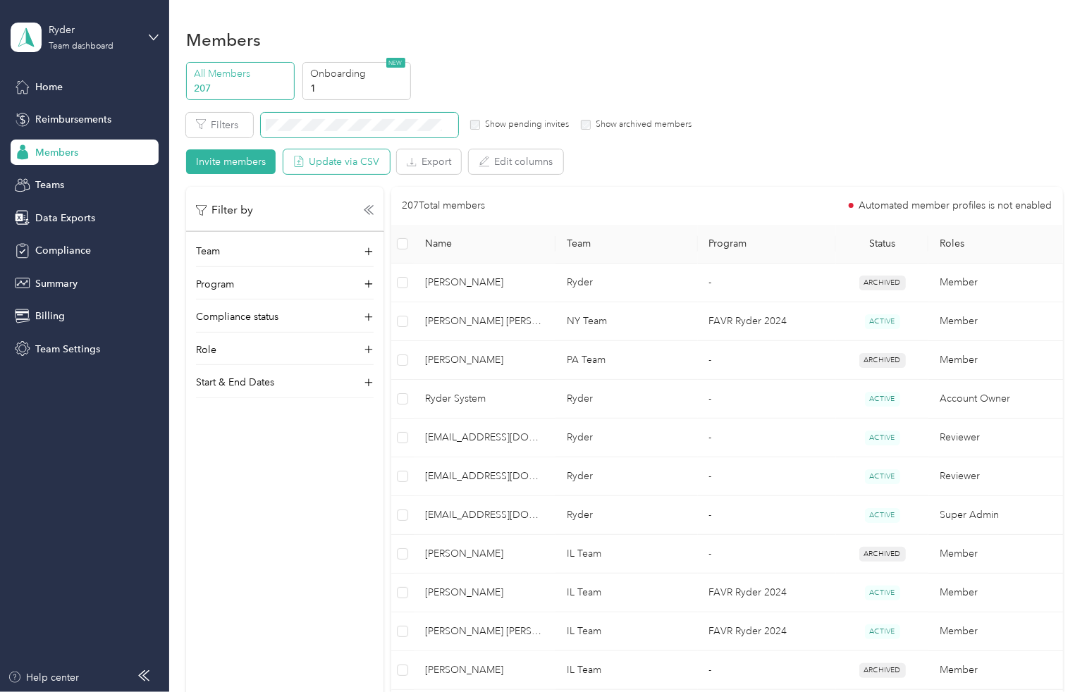
click at [348, 165] on button "Update via CSV" at bounding box center [336, 161] width 106 height 25
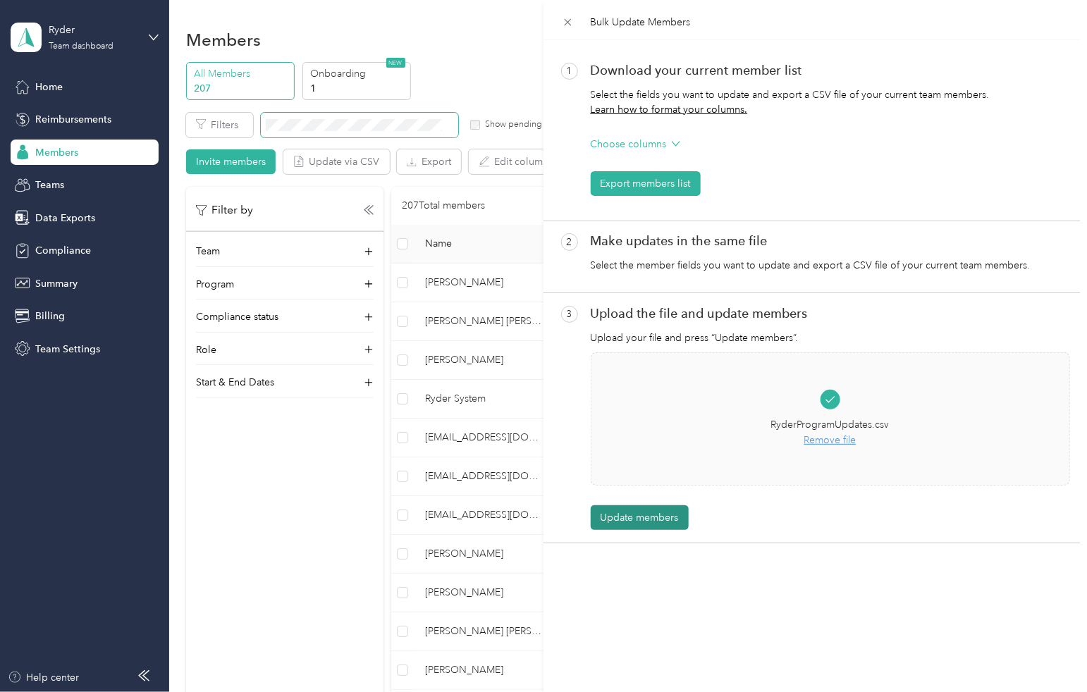
click at [642, 517] on button "Update members" at bounding box center [640, 517] width 98 height 25
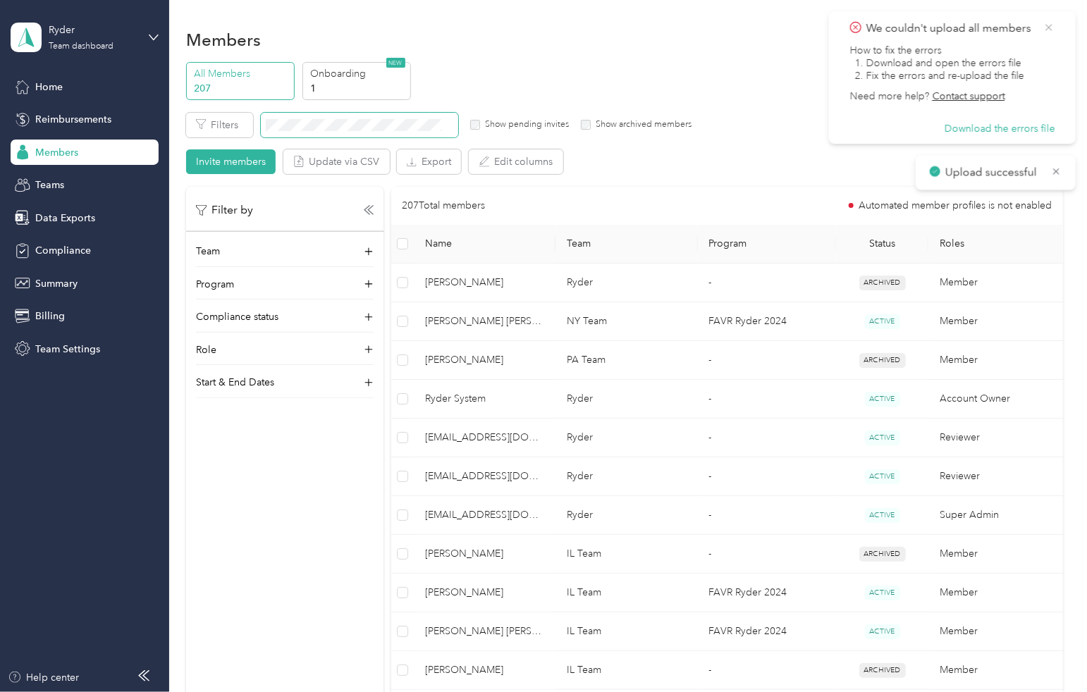
click at [1050, 25] on icon at bounding box center [1048, 27] width 11 height 13
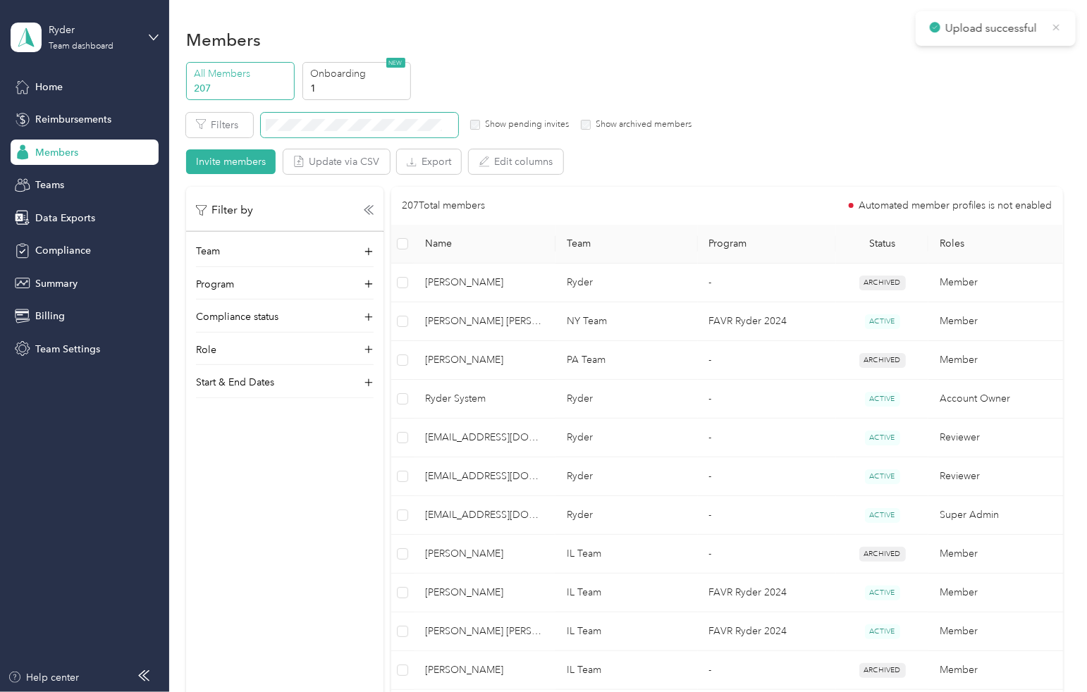
click at [1054, 26] on icon at bounding box center [1056, 27] width 11 height 13
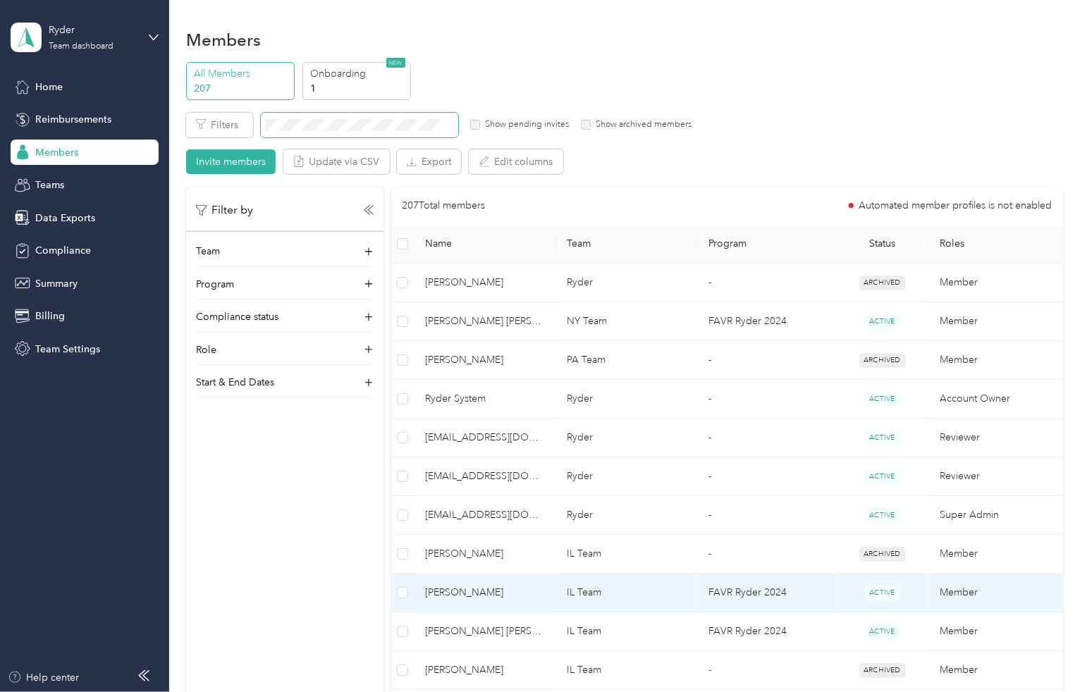
click at [580, 580] on td "IL Team" at bounding box center [626, 593] width 142 height 39
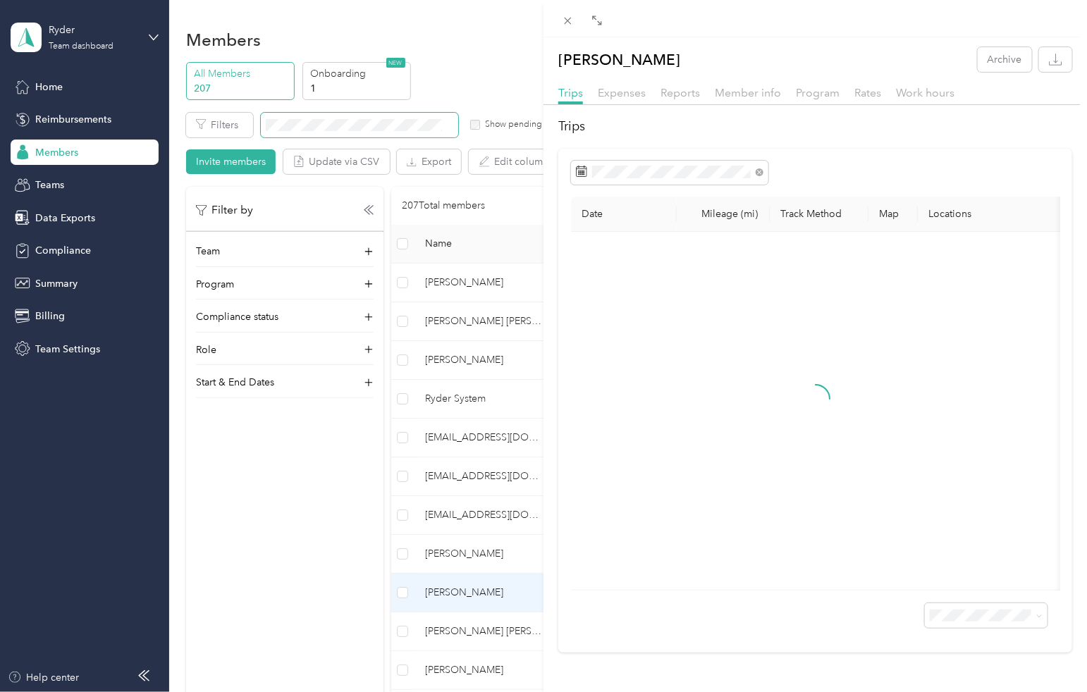
click at [822, 99] on div "Program" at bounding box center [818, 94] width 44 height 18
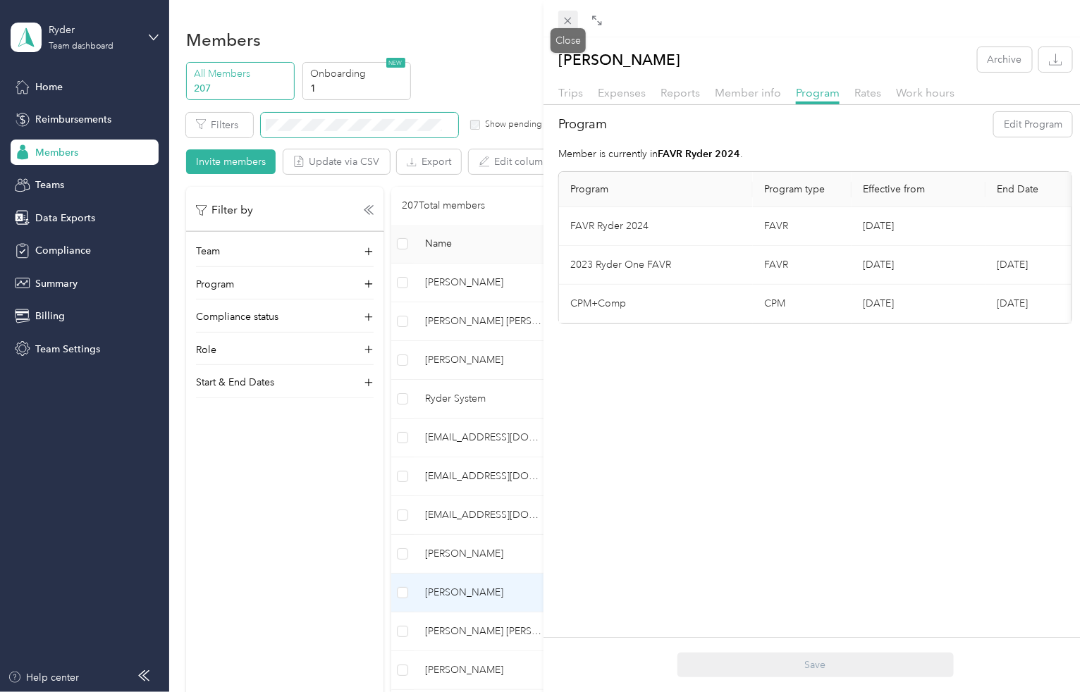
click at [570, 20] on icon at bounding box center [568, 21] width 12 height 12
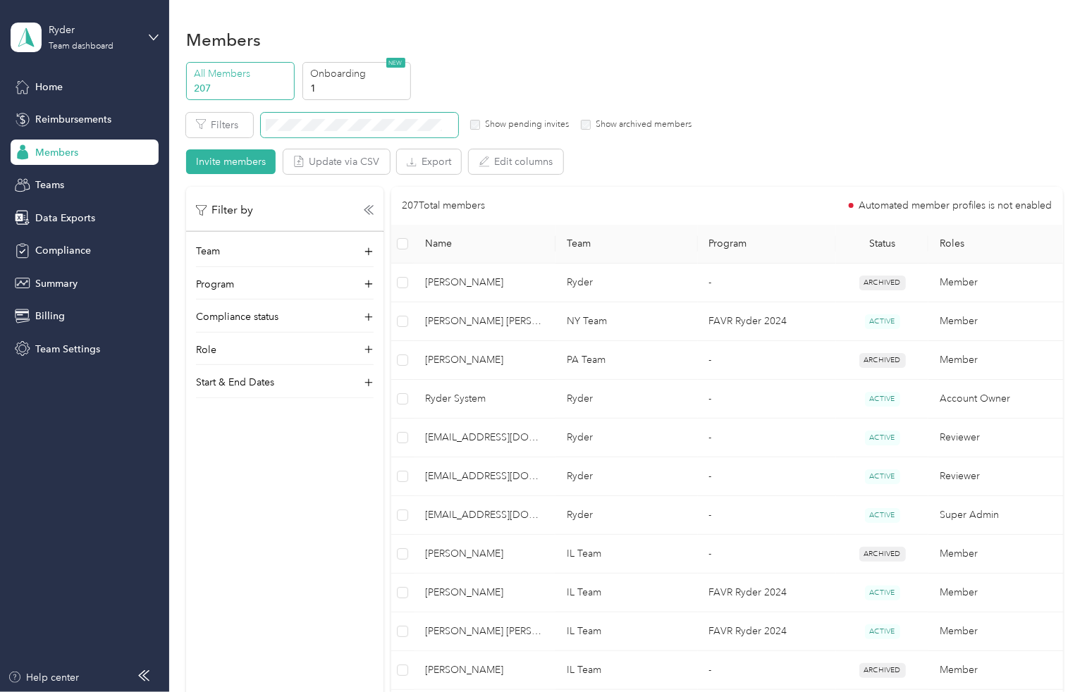
click at [835, 142] on div "Filters Show pending invites Show archived members Invite members Update via CS…" at bounding box center [624, 144] width 876 height 62
click at [332, 160] on button "Update via CSV" at bounding box center [336, 161] width 106 height 25
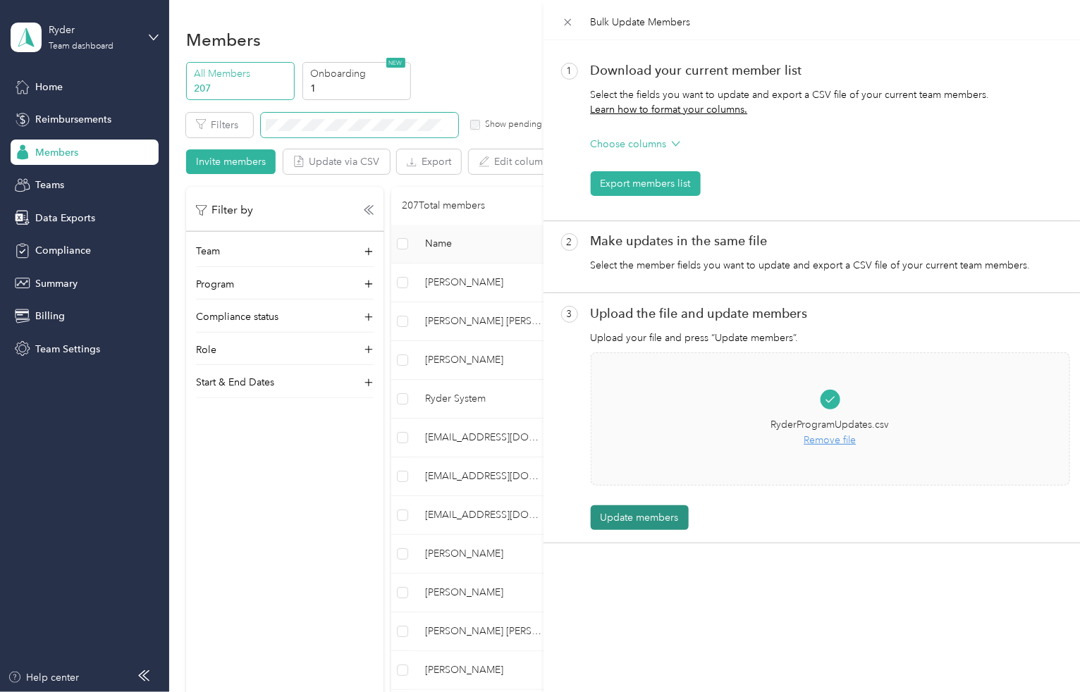
click at [637, 515] on button "Update members" at bounding box center [640, 517] width 98 height 25
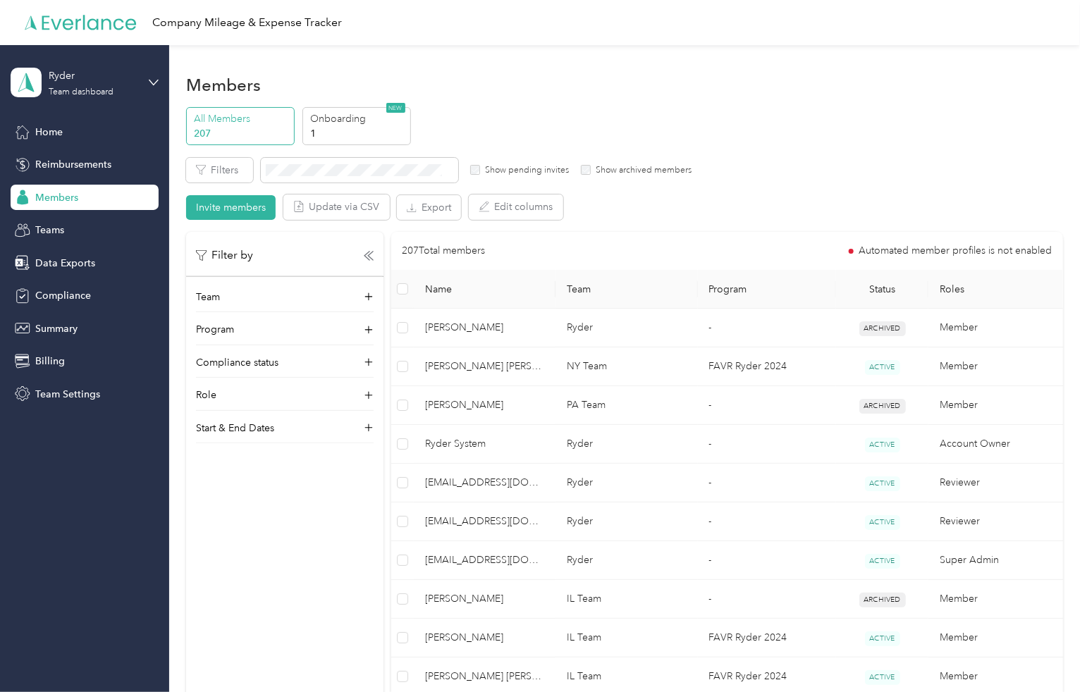
click at [87, 22] on icon at bounding box center [89, 22] width 94 height 15
